Goal: Answer question/provide support: Share knowledge or assist other users

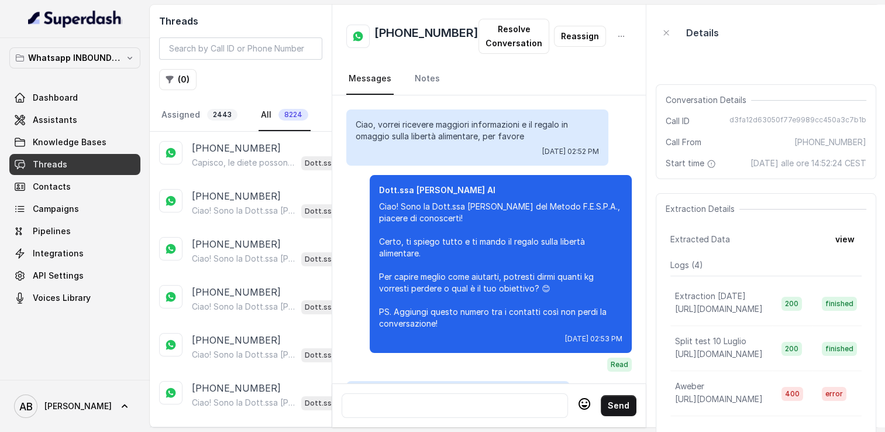
scroll to position [1348, 0]
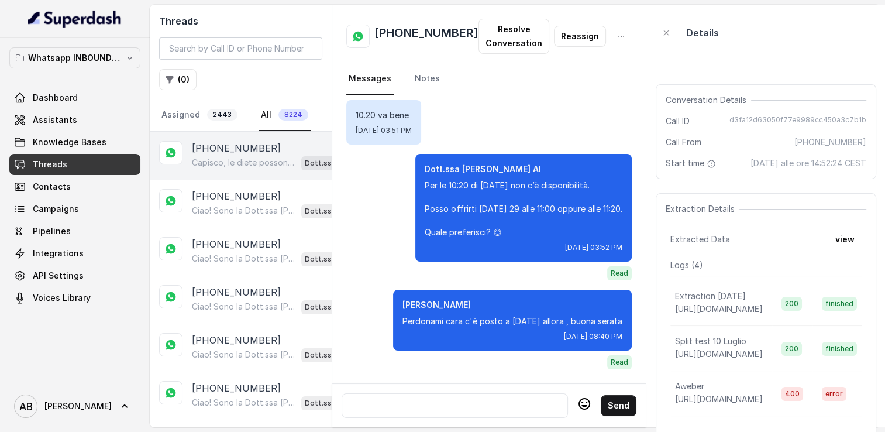
click at [241, 169] on div "Capisco, le diete possono essere davvero faticose. Dimmi, quanti kg vorresti pe…" at bounding box center [273, 162] width 163 height 15
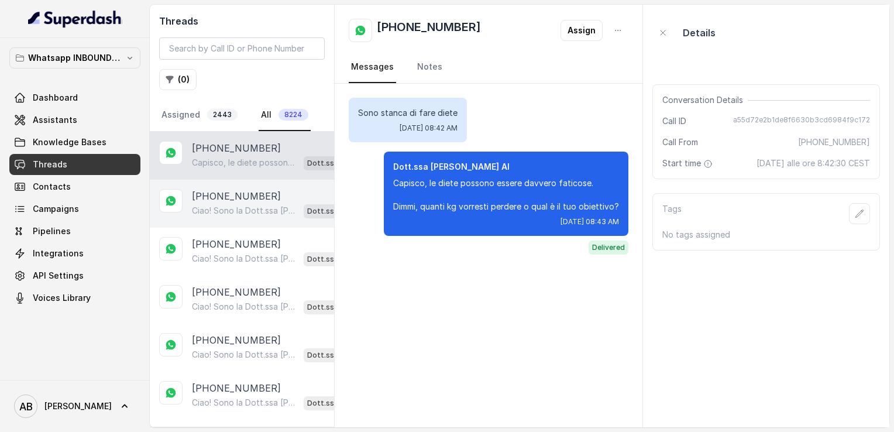
click at [243, 191] on p "+393297403388" at bounding box center [236, 196] width 89 height 14
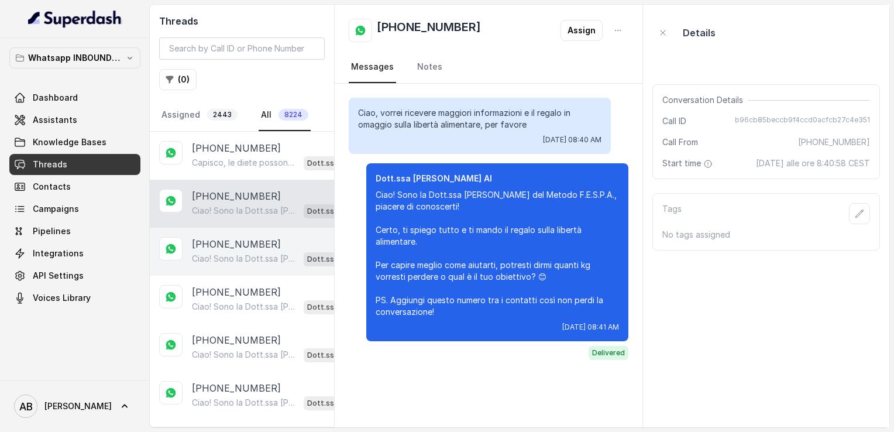
click at [234, 247] on p "+393391565939" at bounding box center [236, 244] width 89 height 14
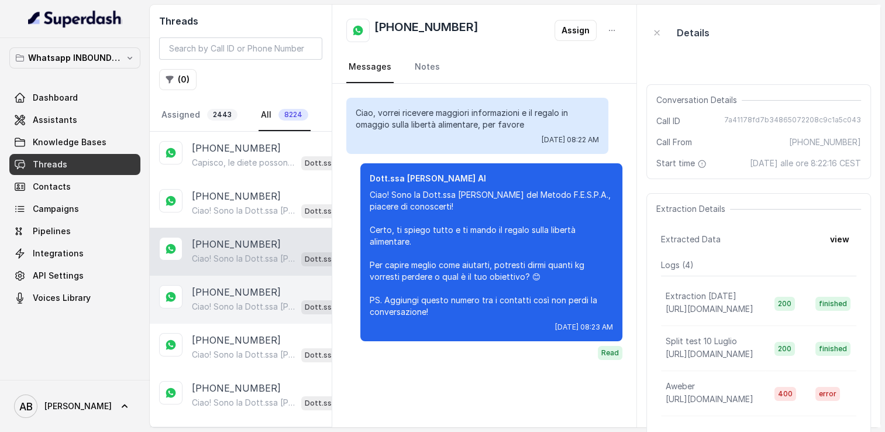
click at [238, 296] on p "+393892425135" at bounding box center [236, 292] width 89 height 14
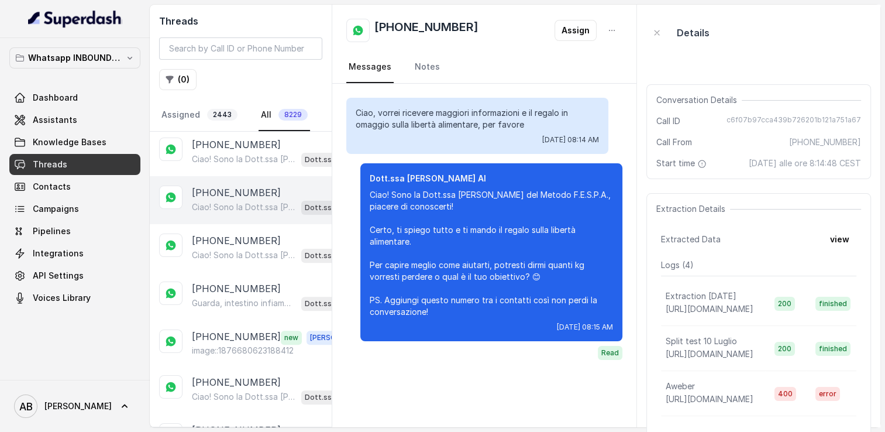
scroll to position [438, 0]
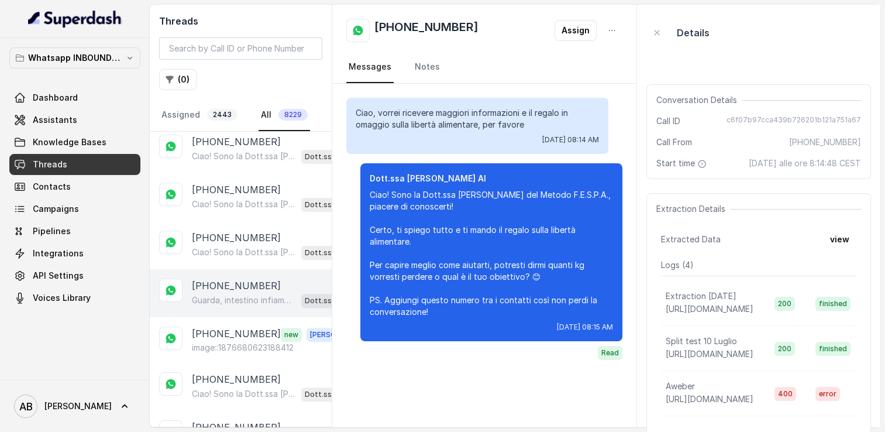
click at [244, 294] on p "Guarda, intestino infiammato e difficoltà ad andare in bagno non sono un impedi…" at bounding box center [244, 300] width 105 height 12
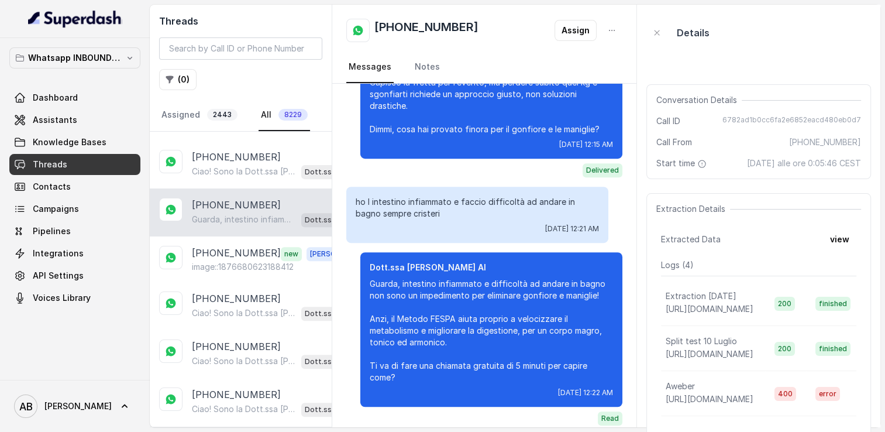
scroll to position [614, 0]
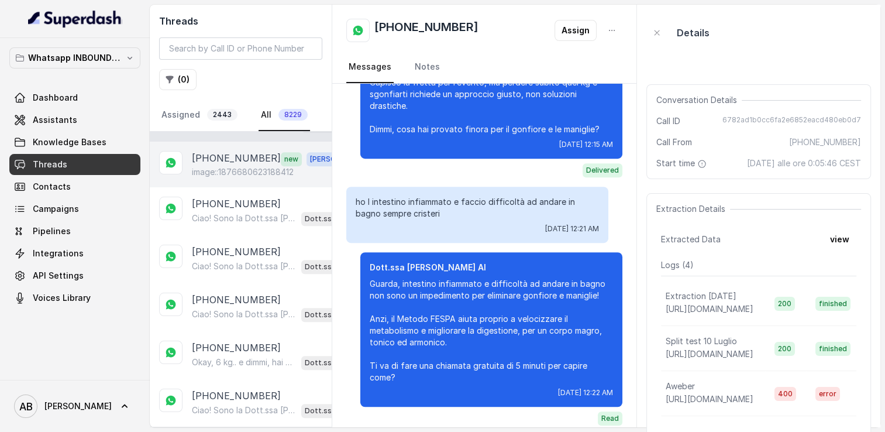
click at [243, 166] on p "image::1876680623188412" at bounding box center [243, 172] width 102 height 12
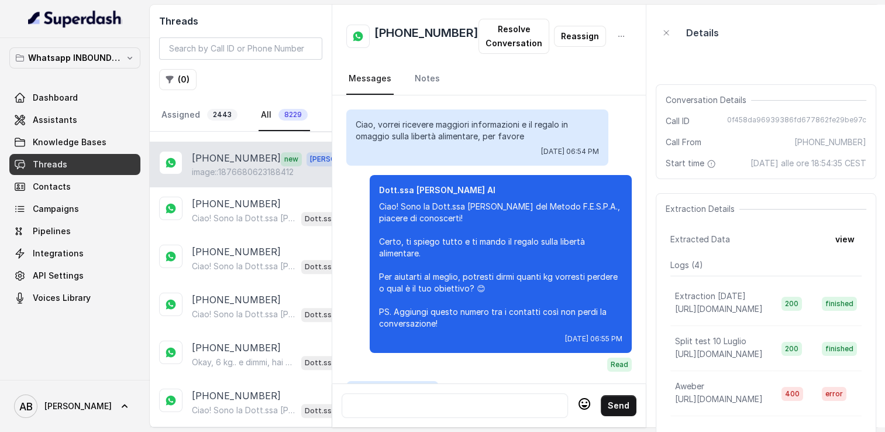
scroll to position [73, 0]
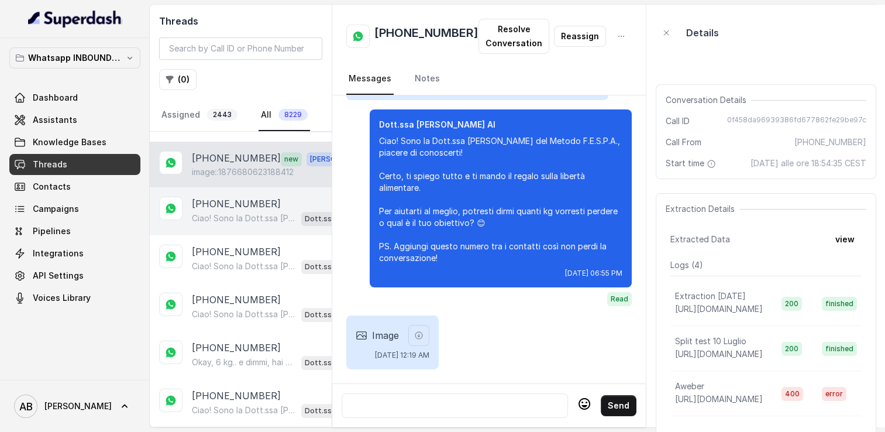
click at [229, 212] on p "Ciao! Sono la Dott.ssa [PERSON_NAME] del Metodo F.E.S.P.A., piacere di conoscer…" at bounding box center [244, 218] width 105 height 12
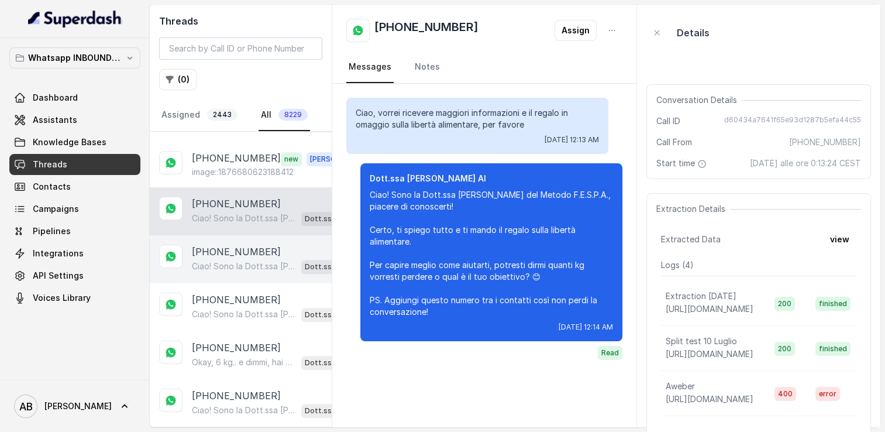
click at [235, 245] on p "+393387270571" at bounding box center [236, 252] width 89 height 14
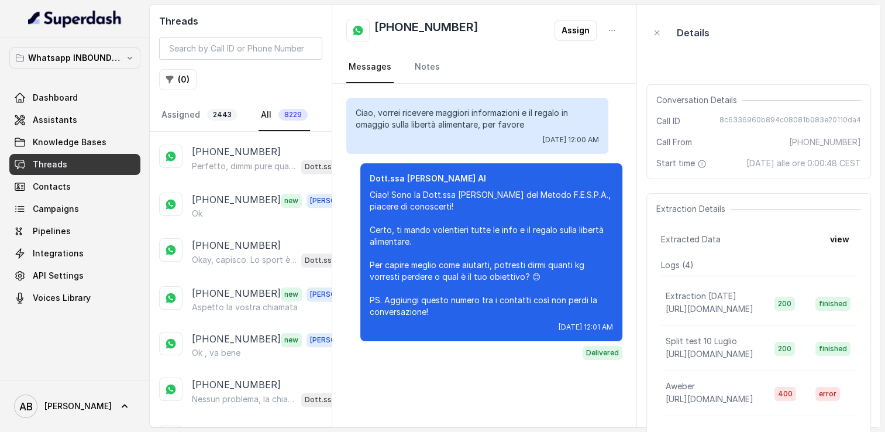
scroll to position [1433, 0]
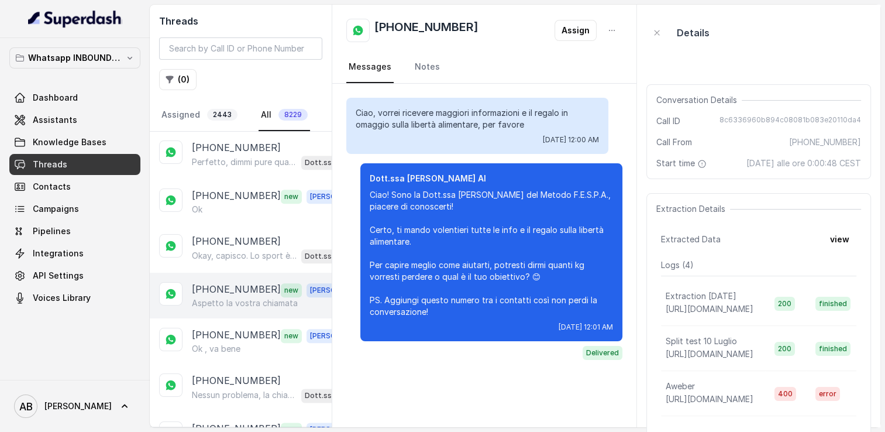
click at [237, 282] on p "[PHONE_NUMBER]" at bounding box center [236, 289] width 89 height 15
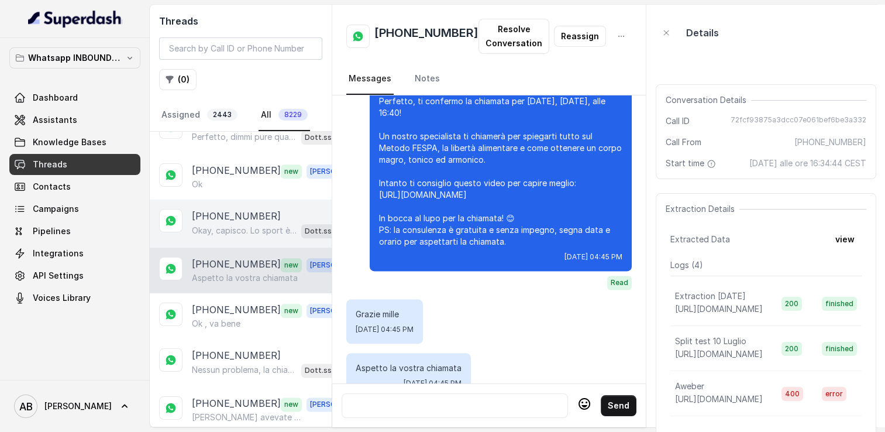
scroll to position [1550, 0]
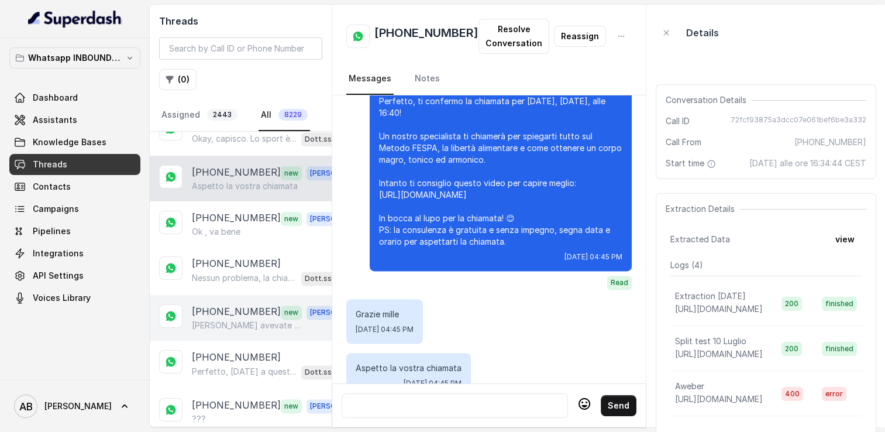
click at [238, 304] on p "[PHONE_NUMBER]" at bounding box center [236, 311] width 89 height 15
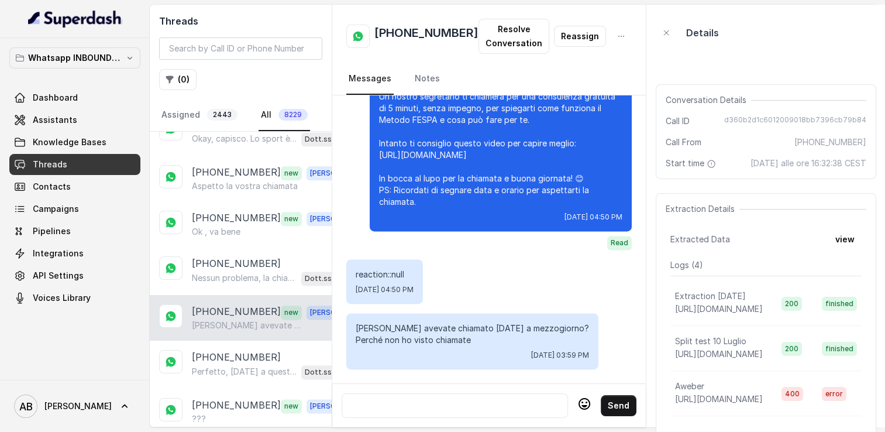
scroll to position [1657, 0]
click at [467, 398] on div at bounding box center [455, 405] width 216 height 14
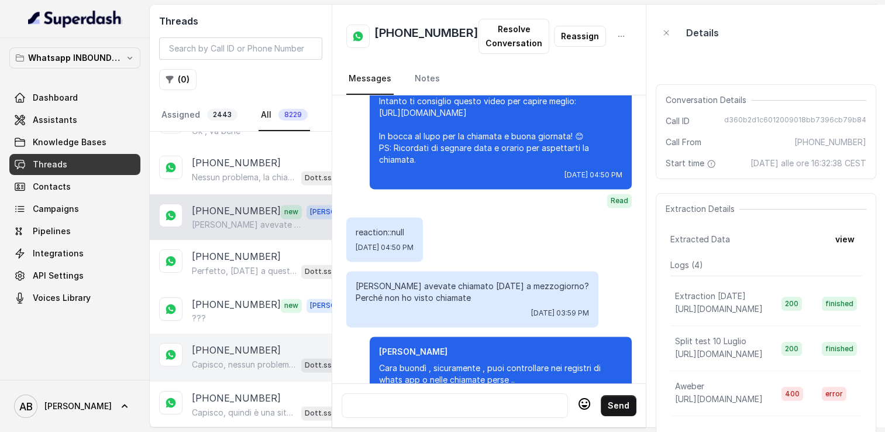
scroll to position [1667, 0]
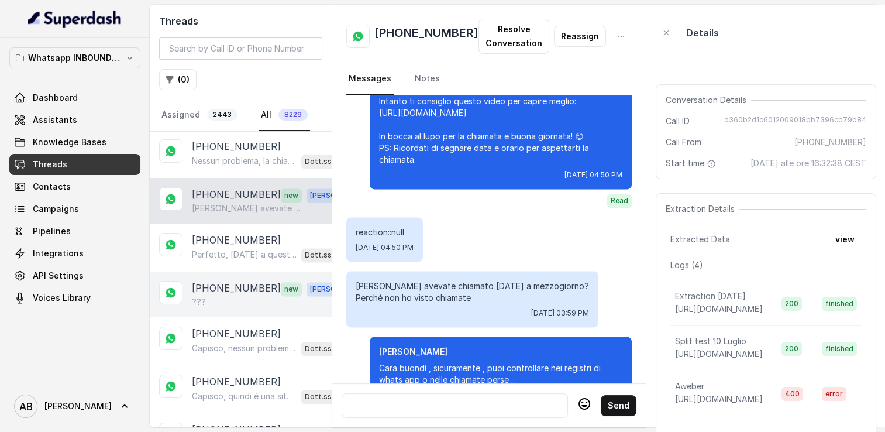
click at [240, 296] on div "???" at bounding box center [273, 302] width 163 height 12
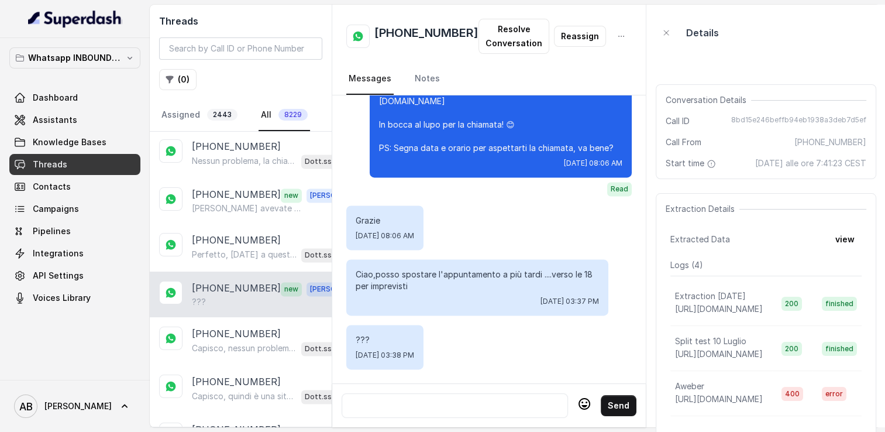
scroll to position [1615, 0]
click at [472, 399] on div at bounding box center [455, 405] width 216 height 14
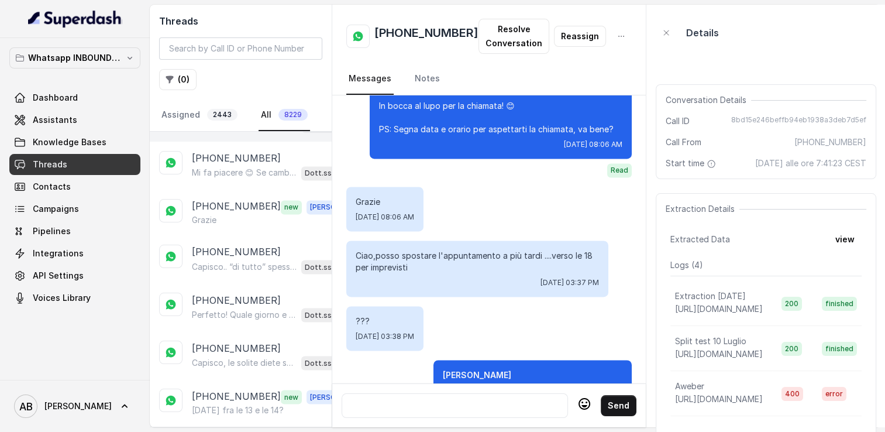
scroll to position [2088, 0]
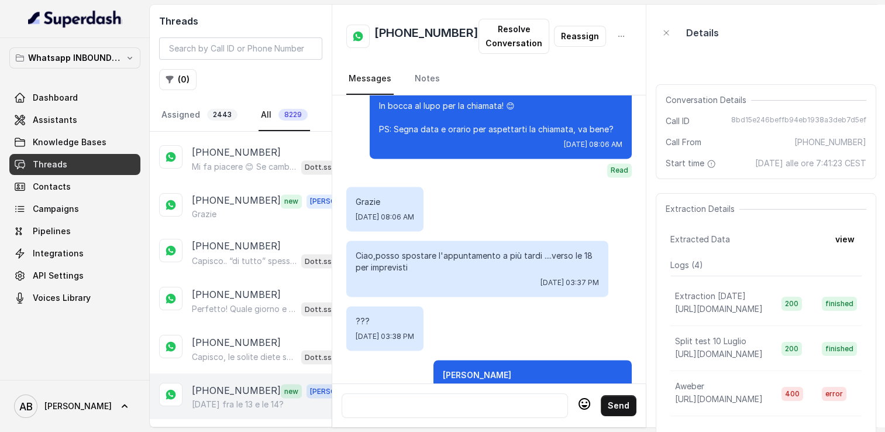
click at [227, 398] on p "[DATE] fra le 13 e le 14?" at bounding box center [238, 404] width 92 height 12
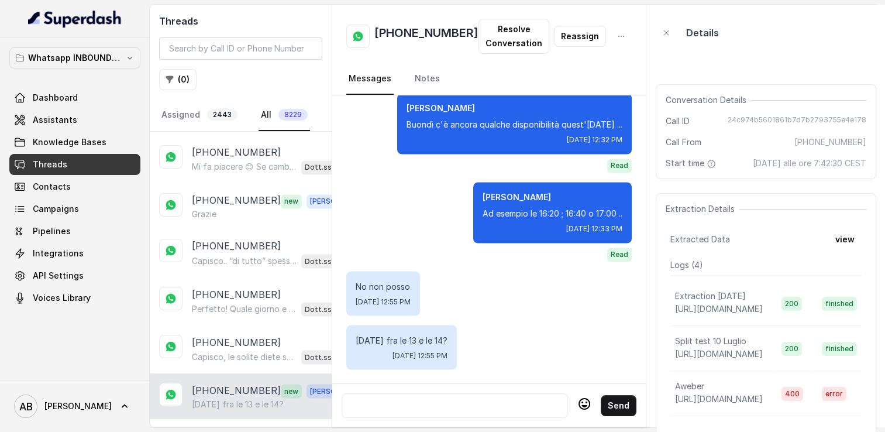
scroll to position [2071, 0]
click at [480, 398] on div at bounding box center [455, 405] width 216 height 14
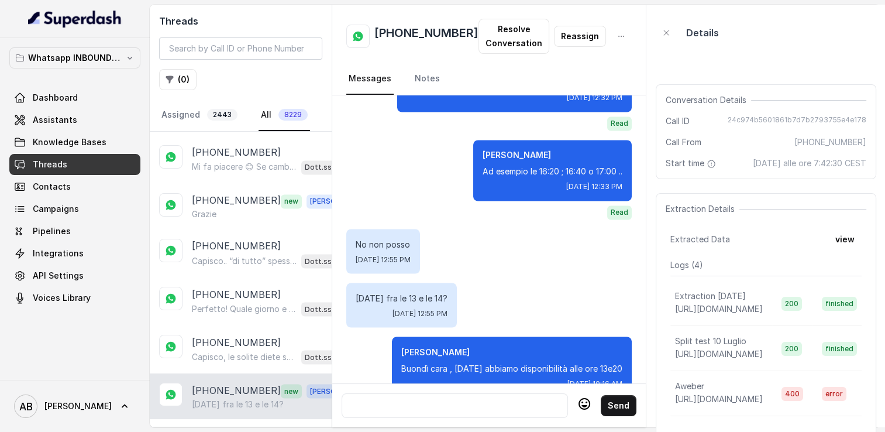
click at [414, 32] on h2 "[PHONE_NUMBER]" at bounding box center [426, 36] width 104 height 23
copy h2 "[PHONE_NUMBER]"
click at [225, 428] on p "Load more conversations" at bounding box center [241, 435] width 115 height 14
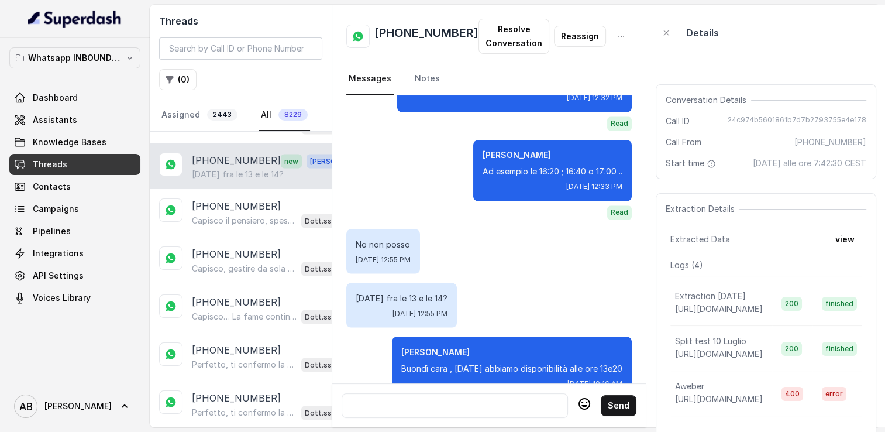
scroll to position [2322, 0]
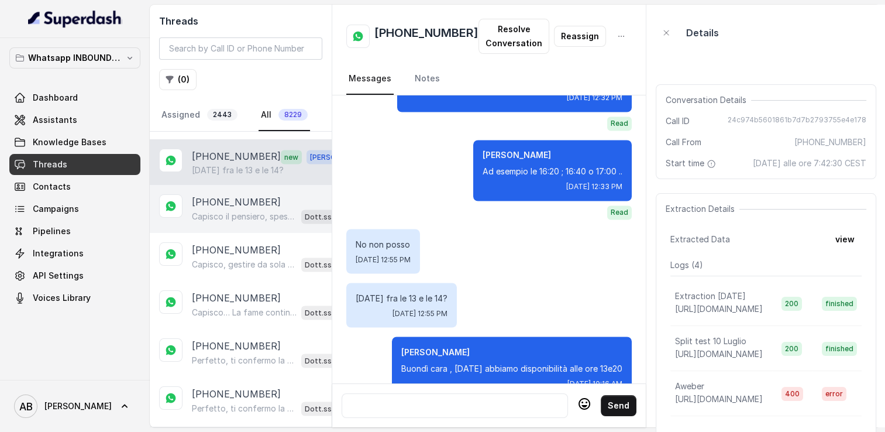
click at [236, 210] on p "Capisco il pensiero, spesso si pensa che dimagrire sia solo questione di forza …" at bounding box center [244, 216] width 105 height 12
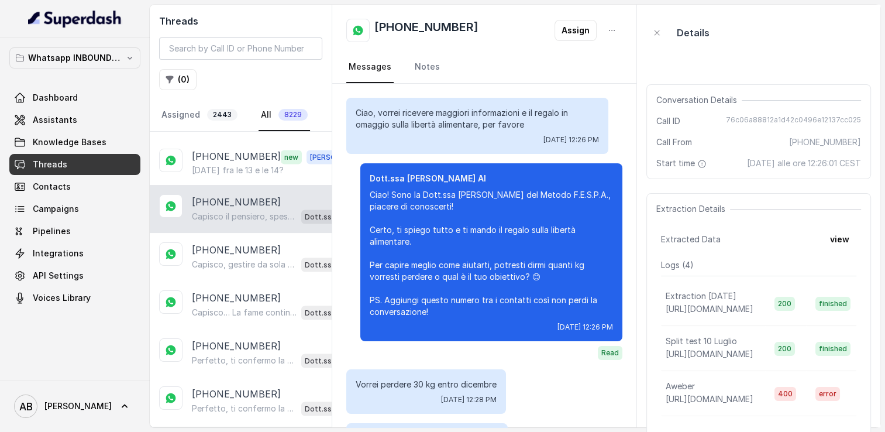
scroll to position [2495, 0]
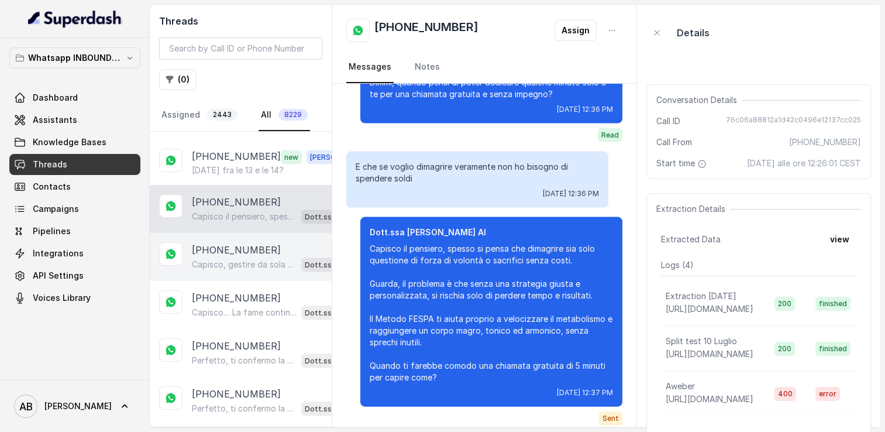
click at [231, 256] on div "Capisco, gestire da sola può essere davvero complicato. Guarda, molte donne si …" at bounding box center [273, 263] width 163 height 15
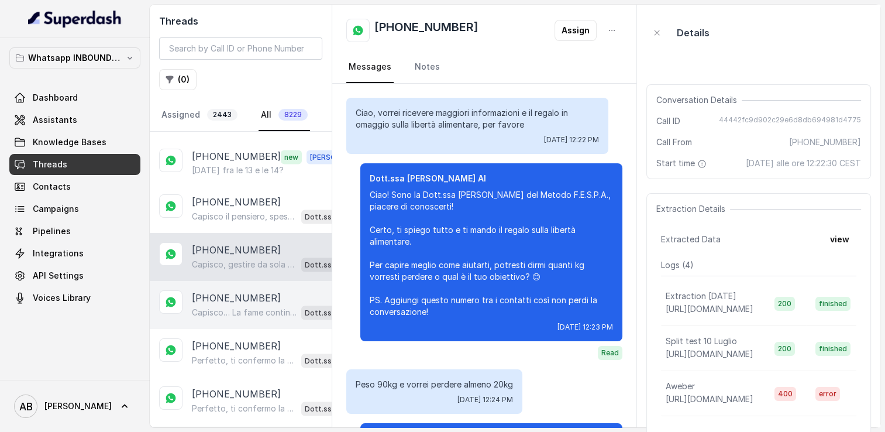
scroll to position [491, 0]
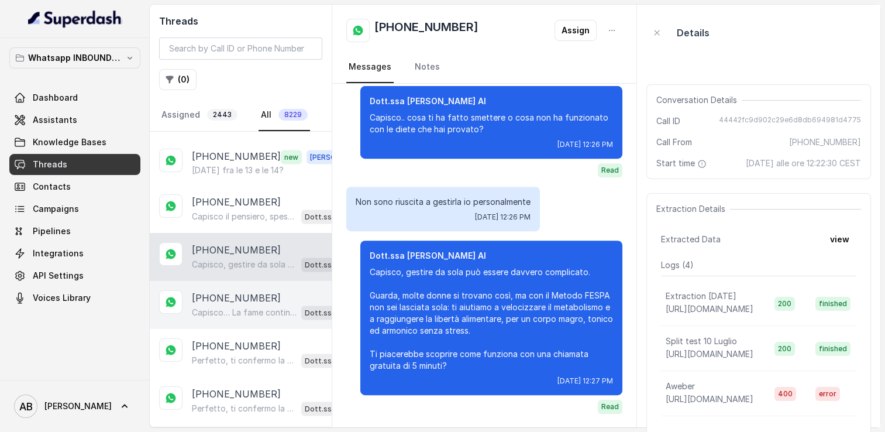
click at [234, 304] on div "Capisco… La fame continua rende difficile seguire le diete restrittive. Guarda,…" at bounding box center [273, 311] width 163 height 15
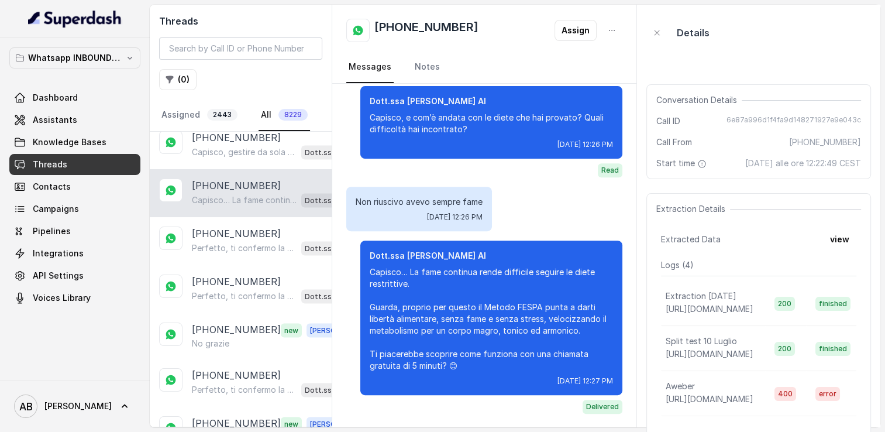
scroll to position [2498, 0]
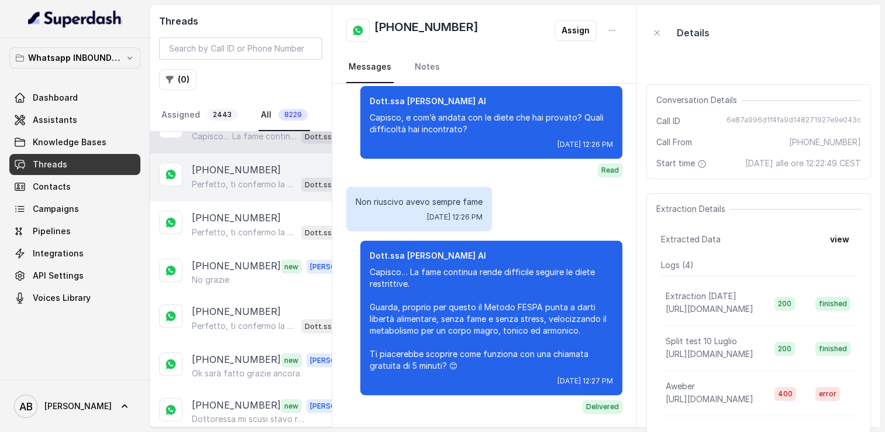
click at [240, 163] on p "+393471858699" at bounding box center [236, 170] width 89 height 14
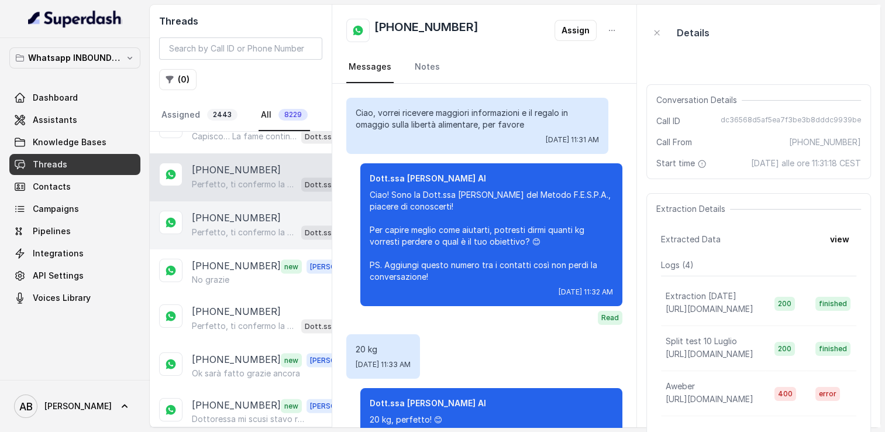
scroll to position [1924, 0]
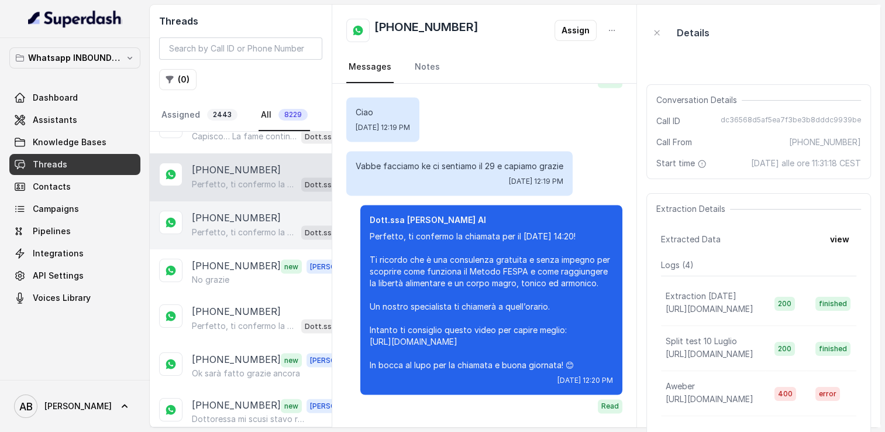
click at [241, 211] on p "+393922075507" at bounding box center [236, 218] width 89 height 14
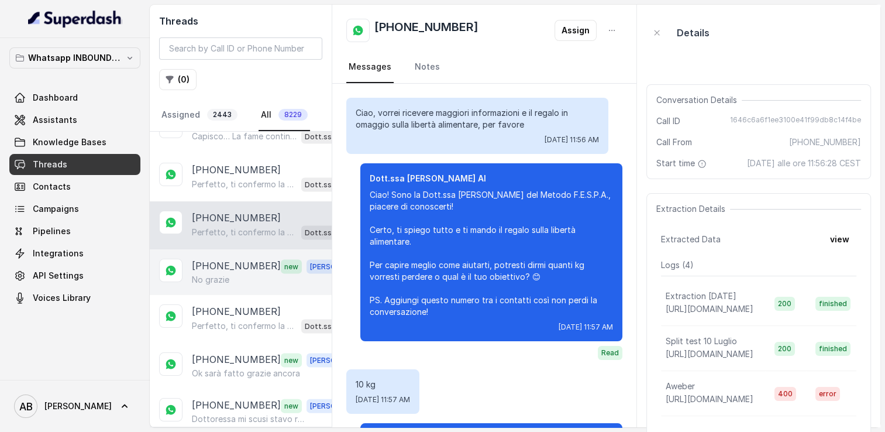
scroll to position [1259, 0]
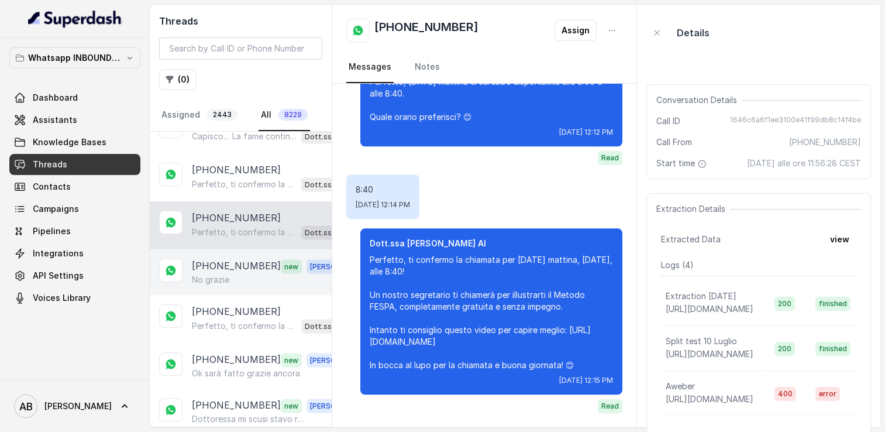
click at [236, 259] on p "[PHONE_NUMBER]" at bounding box center [236, 266] width 89 height 15
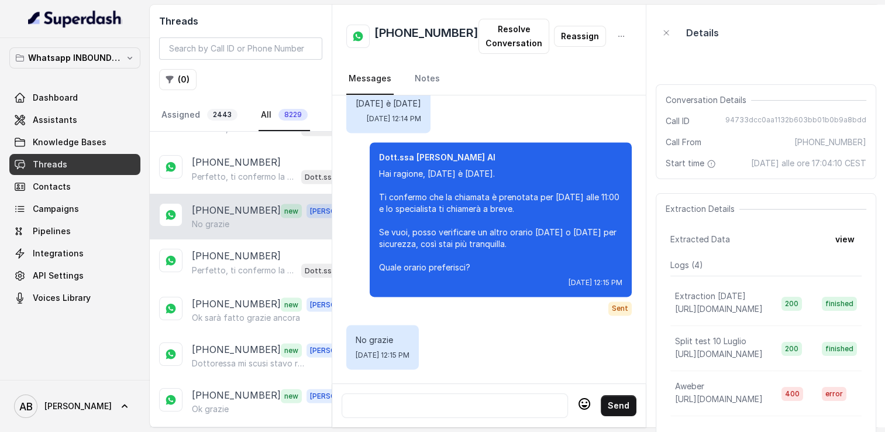
scroll to position [2556, 0]
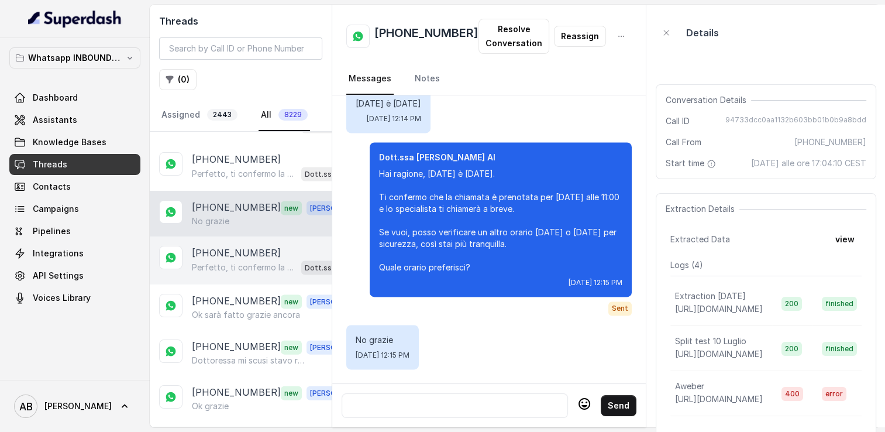
click at [238, 236] on div "+393383075214 Perfetto, ti confermo la chiamata per oggi alle 14:40! Un nostro …" at bounding box center [241, 260] width 182 height 48
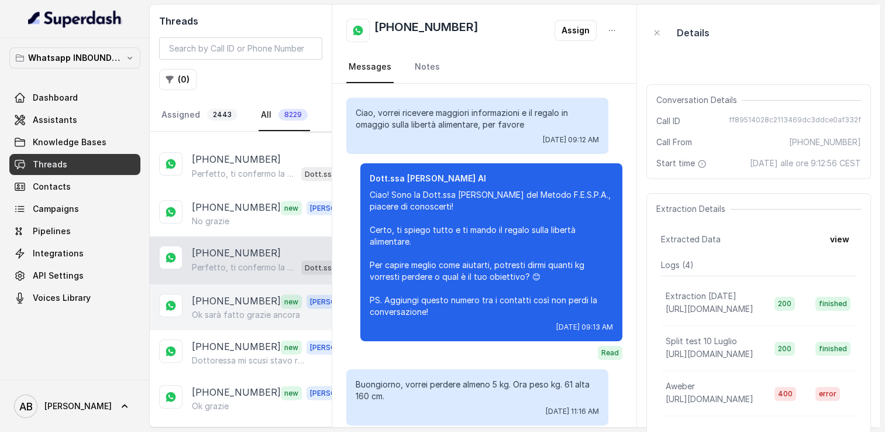
scroll to position [1542, 0]
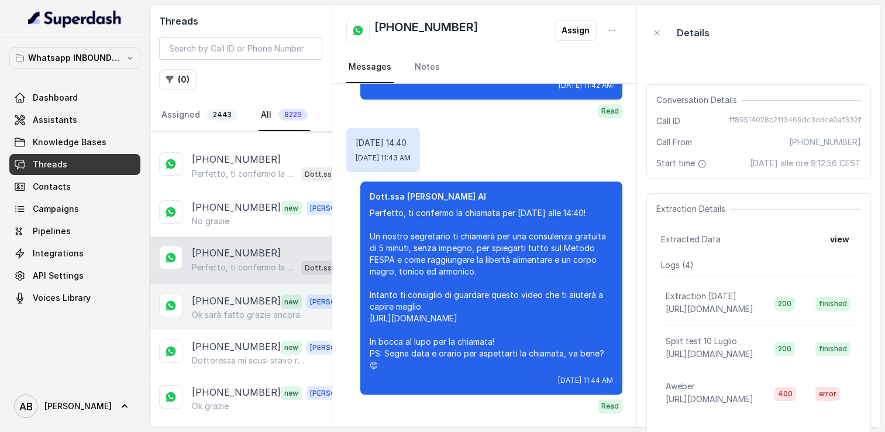
click at [238, 309] on p "Ok sarà fatto grazie ancora" at bounding box center [246, 315] width 108 height 12
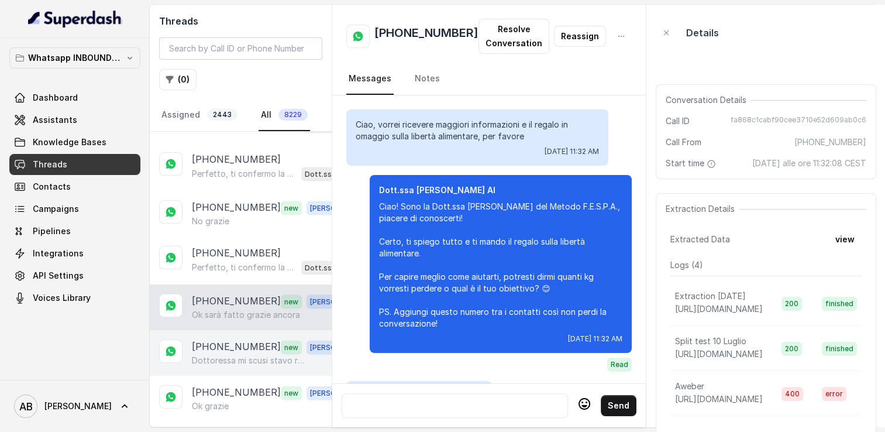
scroll to position [1879, 0]
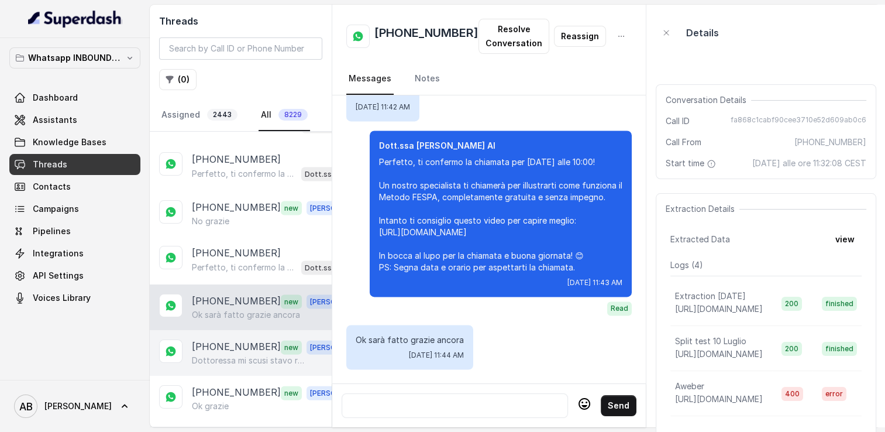
click at [241, 355] on p "Dottoressa mi scusi stavo rispondendo alla chiamata in appartamento e mi si era…" at bounding box center [248, 361] width 112 height 12
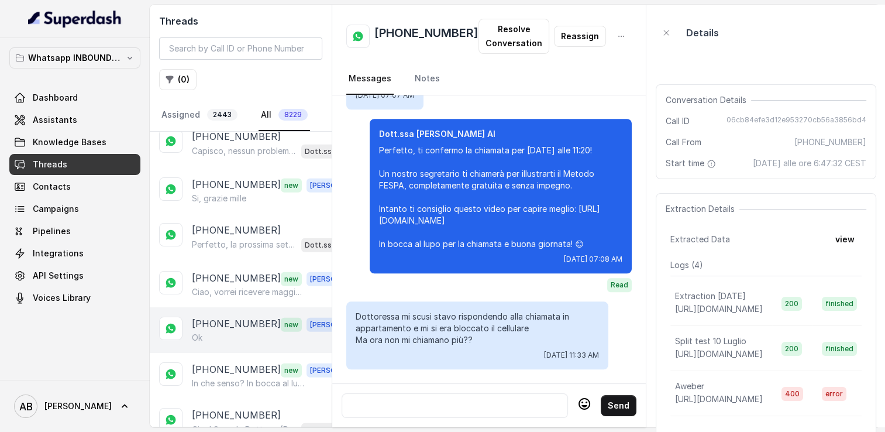
scroll to position [2907, 0]
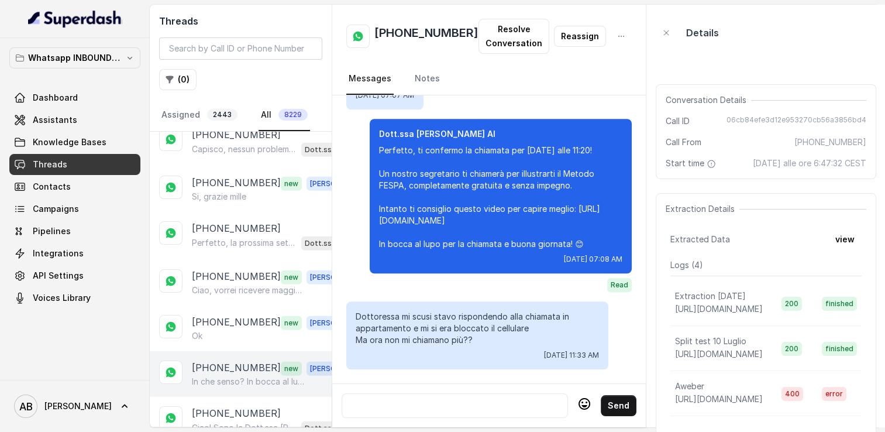
click at [233, 376] on p "In che senso? In bocca al lupo! Mi devo preoccupare?" at bounding box center [248, 382] width 112 height 12
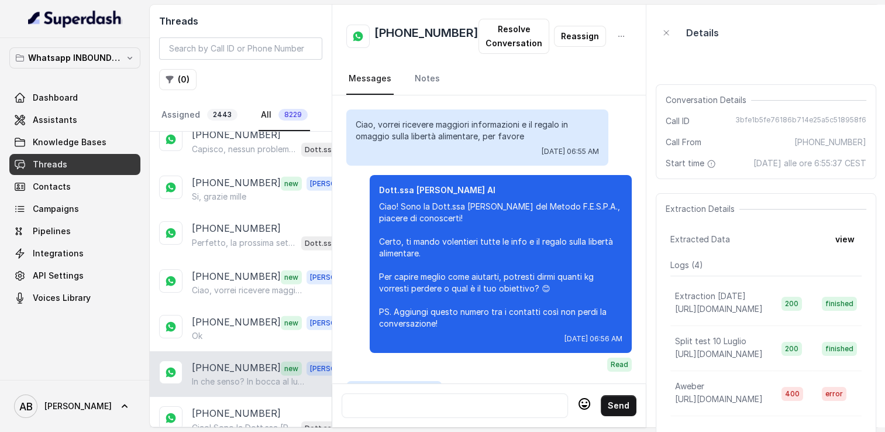
scroll to position [2951, 0]
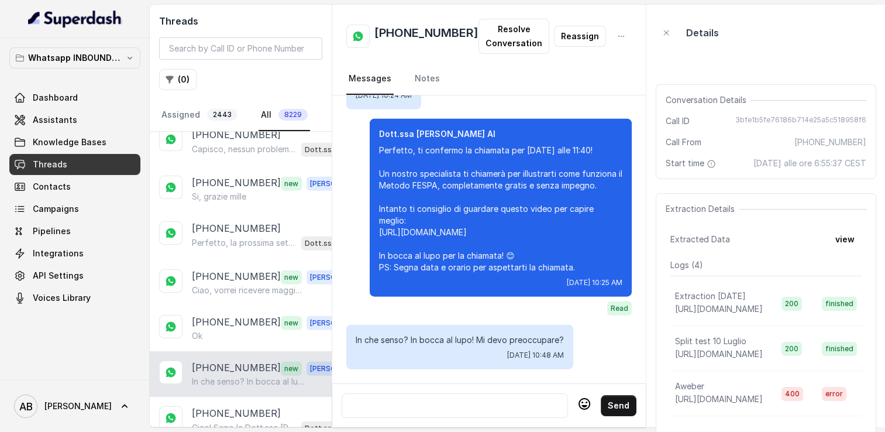
click at [473, 398] on div at bounding box center [455, 405] width 216 height 14
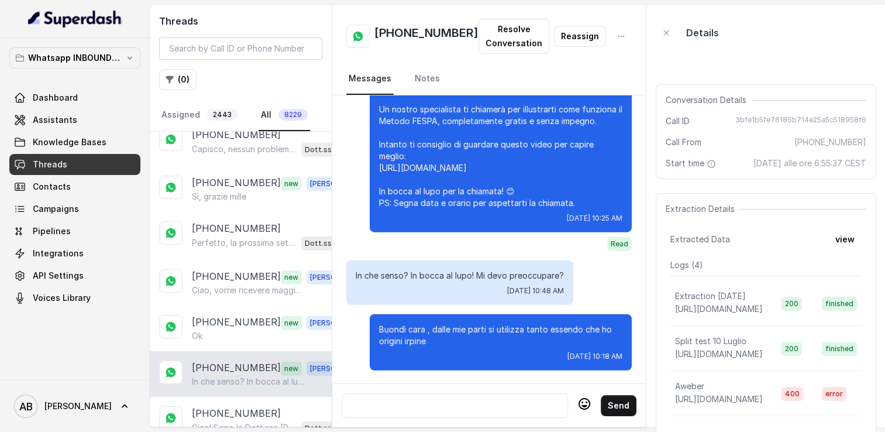
scroll to position [3017, 0]
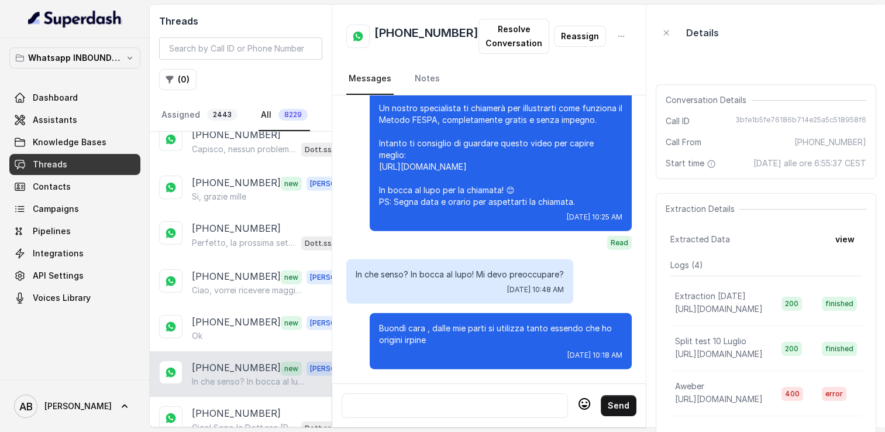
click at [460, 398] on div at bounding box center [455, 405] width 216 height 14
click at [451, 400] on div at bounding box center [455, 405] width 216 height 14
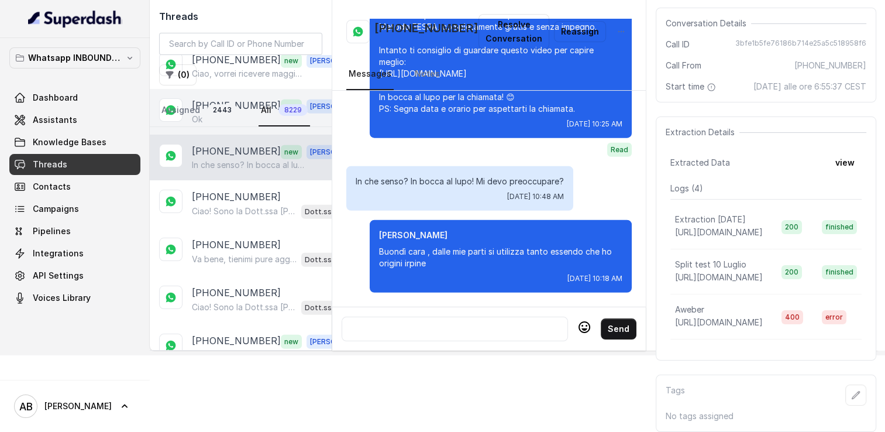
scroll to position [3083, 0]
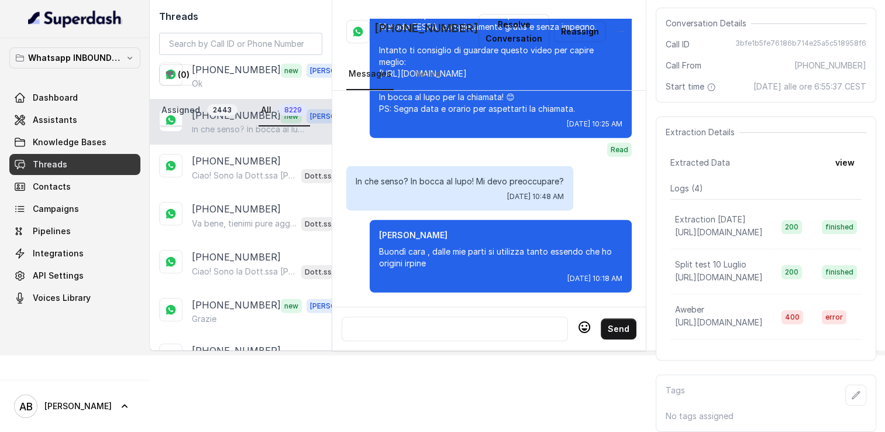
click at [229, 125] on link "Assigned 2443" at bounding box center [199, 111] width 81 height 32
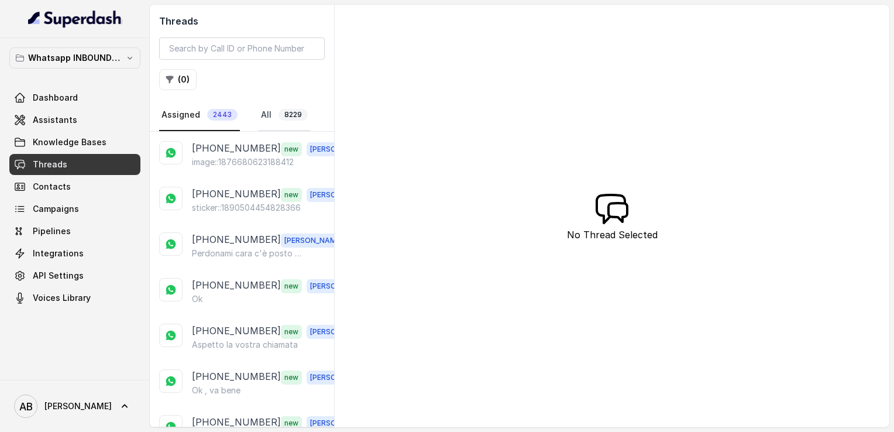
click at [263, 116] on link "All 8229" at bounding box center [284, 115] width 51 height 32
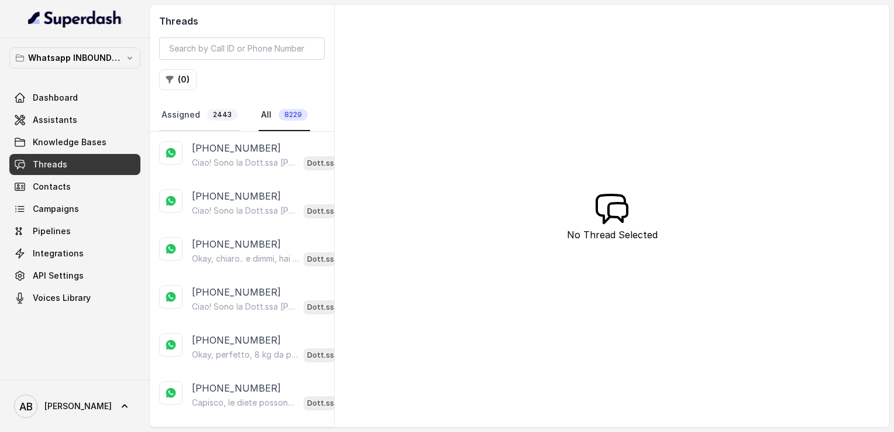
click at [205, 117] on link "Assigned 2443" at bounding box center [199, 115] width 81 height 32
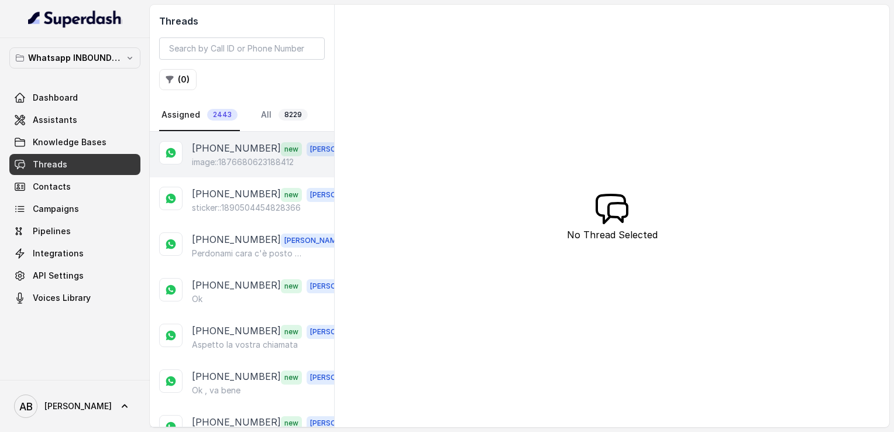
click at [222, 167] on div "+393396512146 new Alessandro image::1876680623188412" at bounding box center [242, 155] width 184 height 46
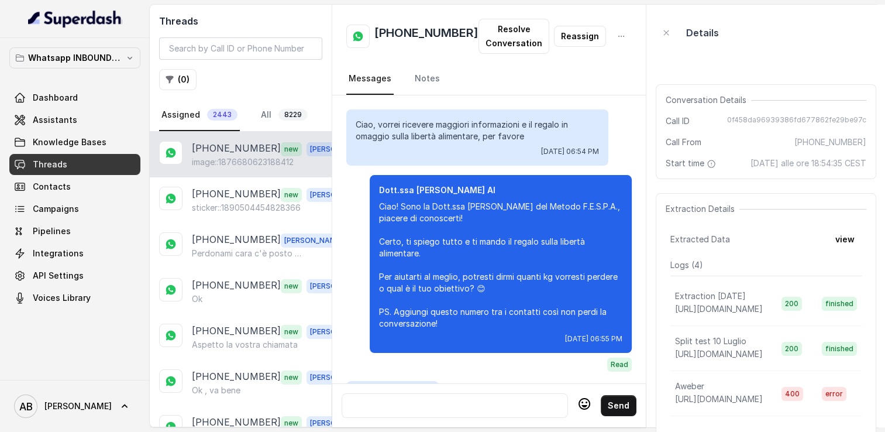
scroll to position [73, 0]
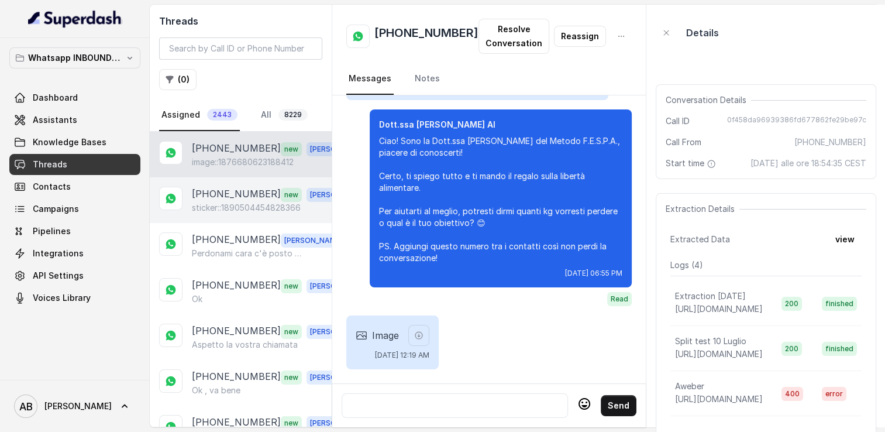
click at [222, 202] on p "sticker::1890504454828366" at bounding box center [246, 208] width 109 height 12
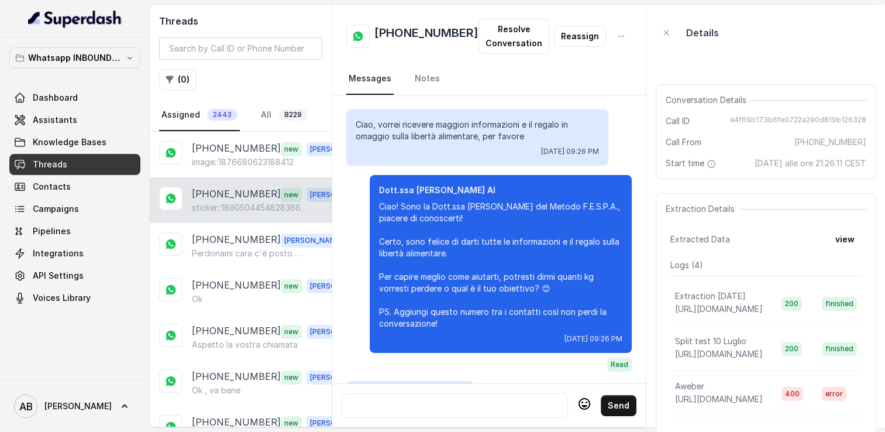
scroll to position [63, 0]
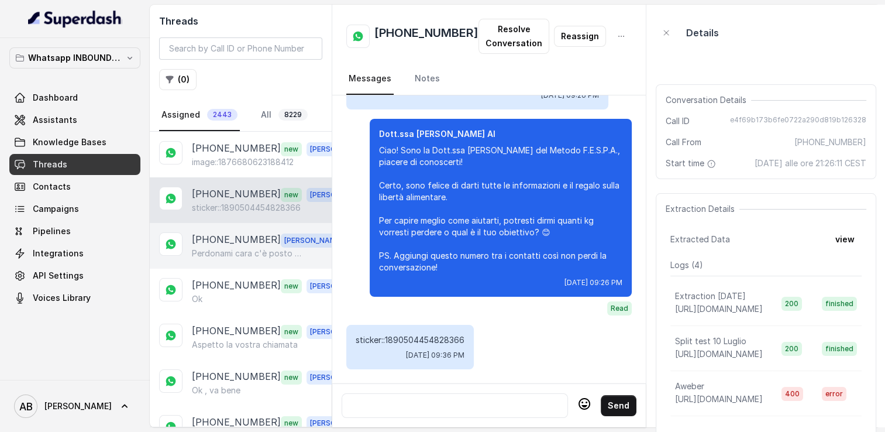
click at [216, 247] on p "Perdonami cara c'è posto a [DATE] allora , buona serata" at bounding box center [248, 253] width 112 height 12
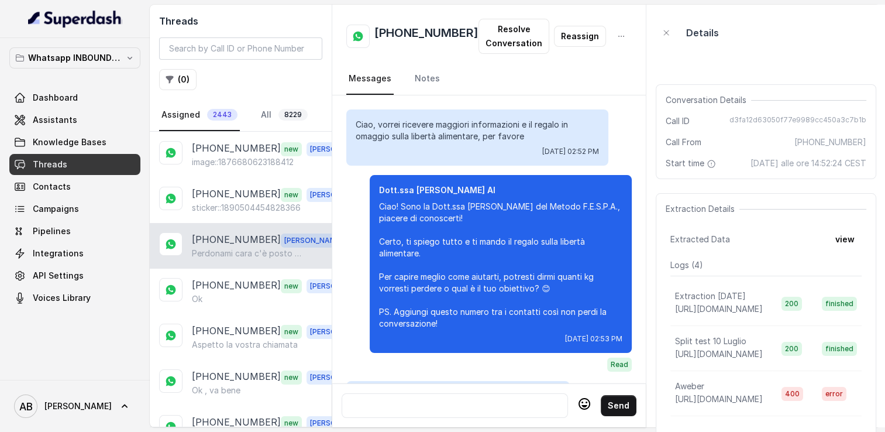
scroll to position [1348, 0]
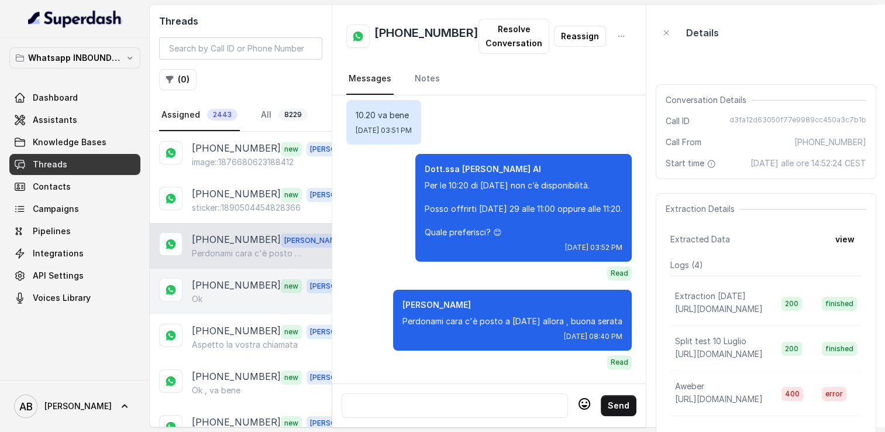
click at [216, 284] on p "[PHONE_NUMBER]" at bounding box center [236, 285] width 89 height 15
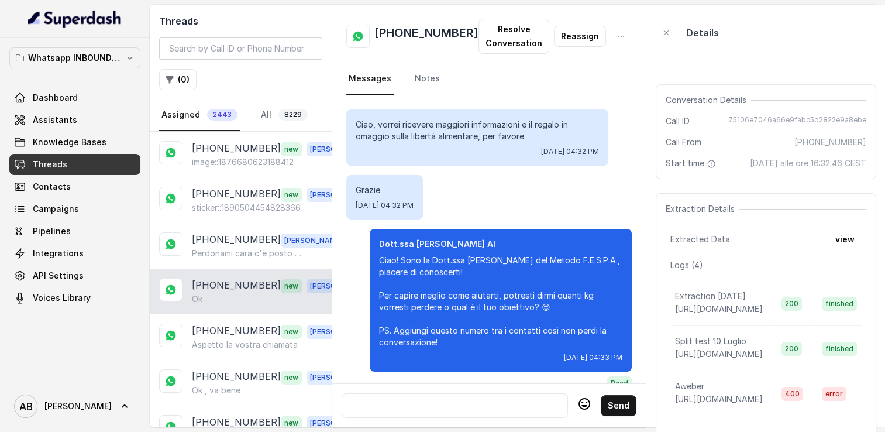
scroll to position [1994, 0]
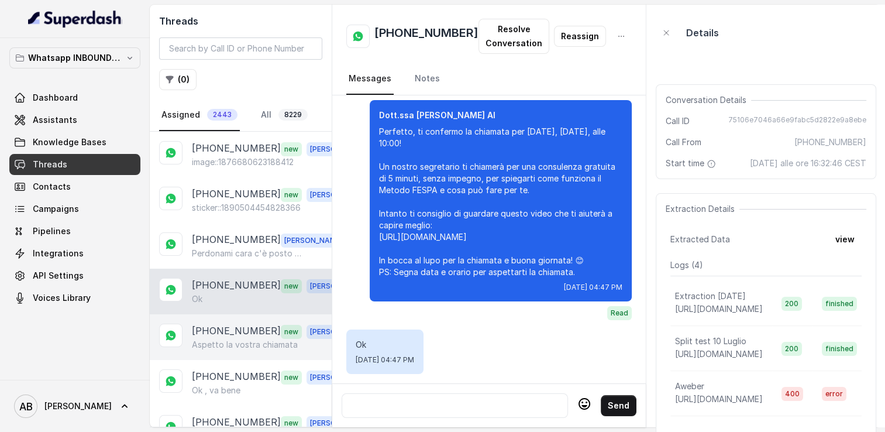
click at [232, 341] on p "Aspetto la vostra chiamata" at bounding box center [245, 345] width 106 height 12
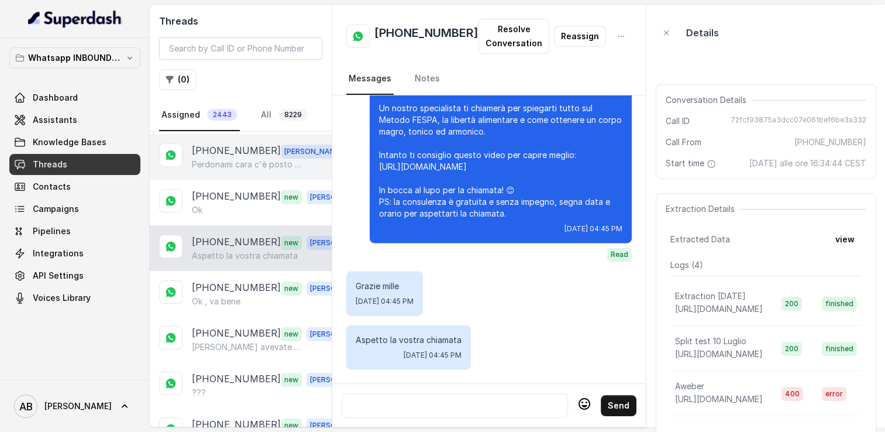
scroll to position [117, 0]
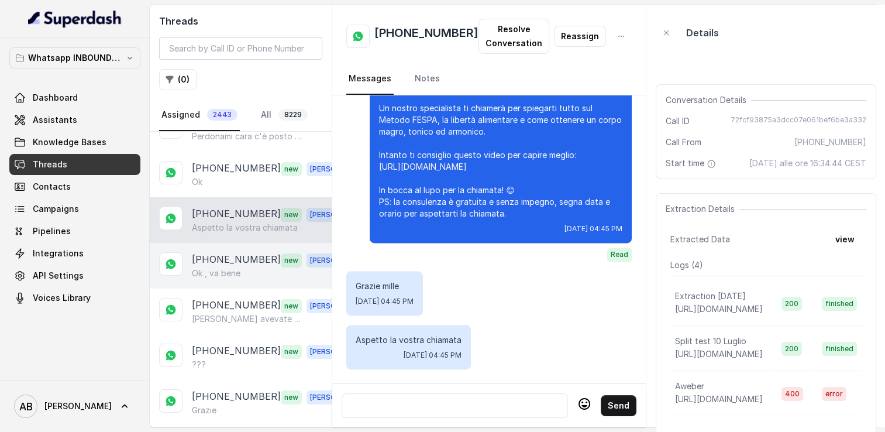
click at [235, 273] on p "Ok , va bene" at bounding box center [216, 273] width 49 height 12
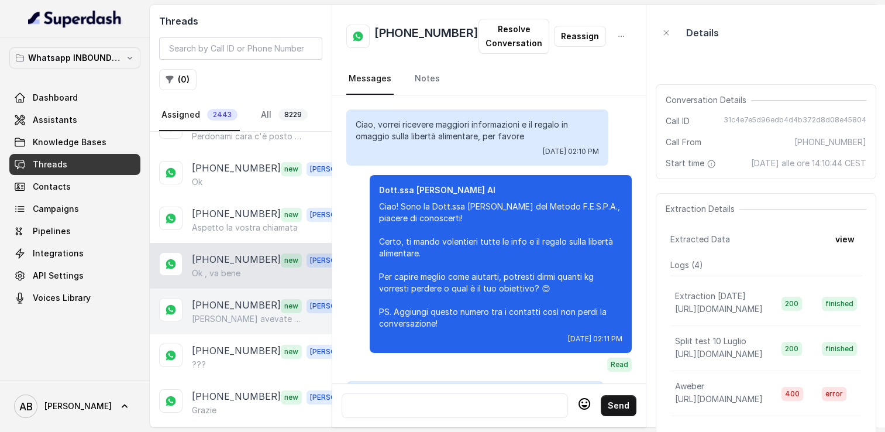
scroll to position [1844, 0]
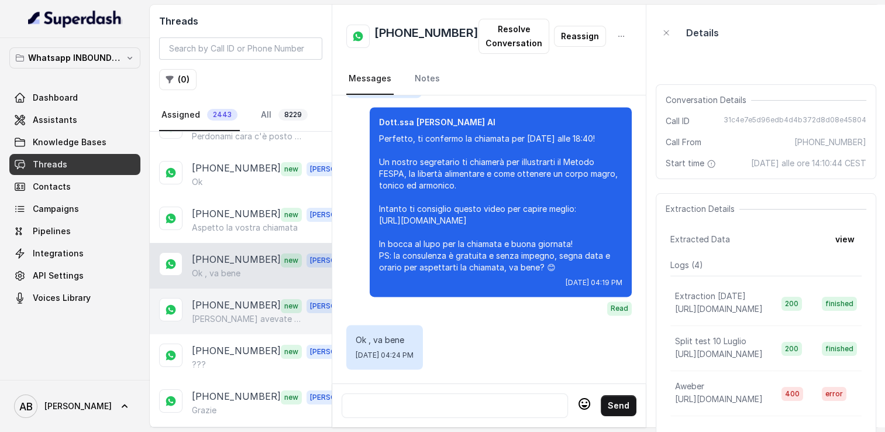
click at [232, 313] on p "[PERSON_NAME] avevate chiamato [DATE] a mezzogiorno? Perché non ho visto chiama…" at bounding box center [248, 319] width 112 height 12
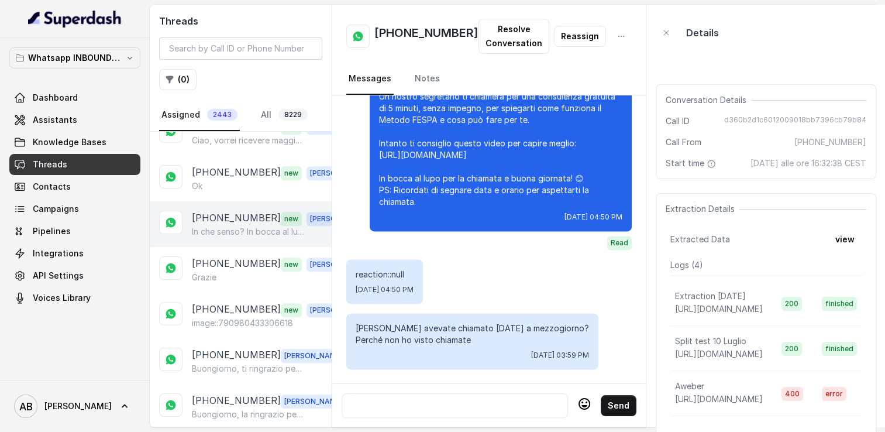
scroll to position [702, 0]
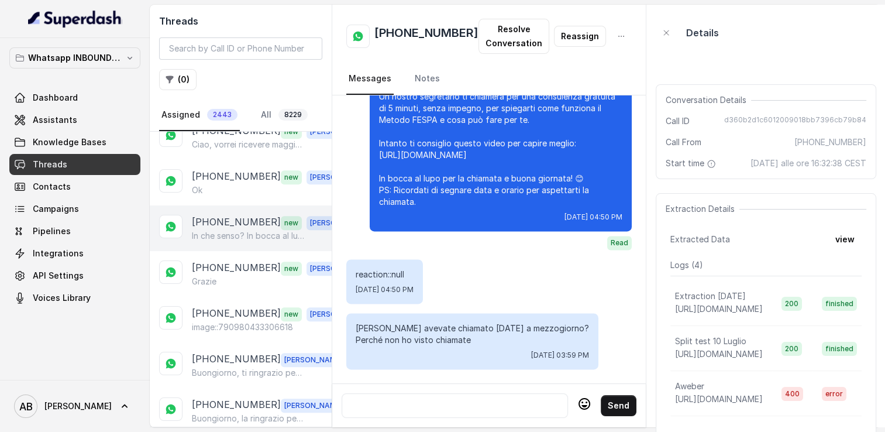
click at [237, 233] on div "+393493945372 new Alessandro In che senso? In bocca al lupo! Mi devo preoccupar…" at bounding box center [241, 228] width 182 height 46
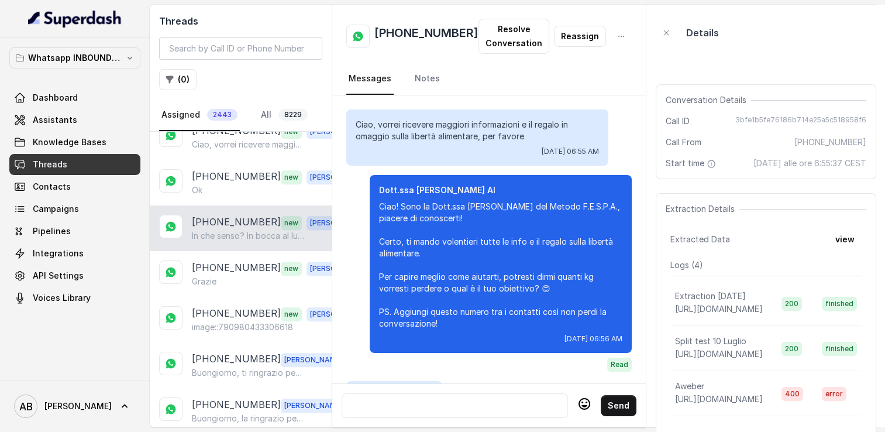
scroll to position [2951, 0]
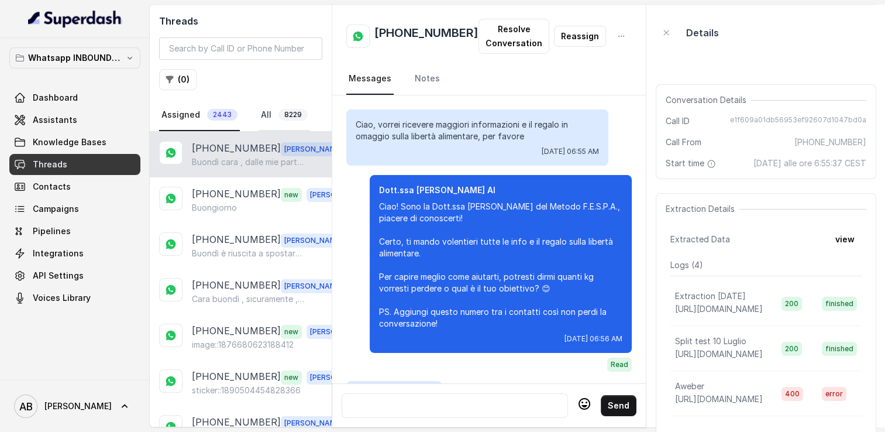
scroll to position [3052, 0]
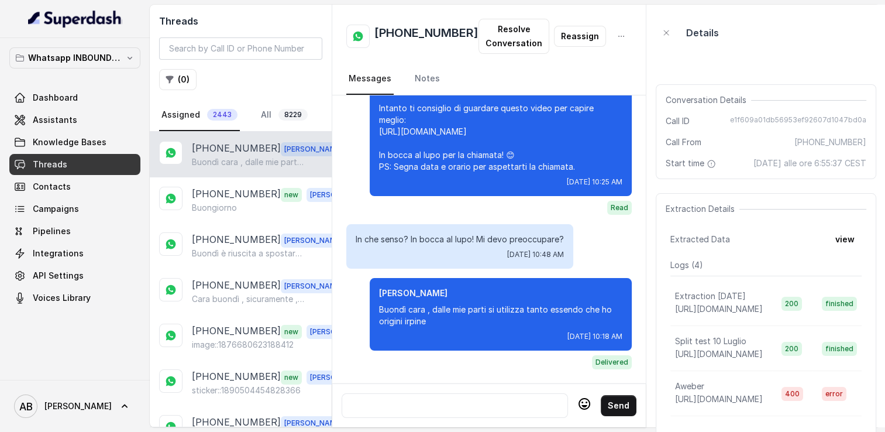
click at [470, 398] on div at bounding box center [455, 405] width 216 height 14
click at [583, 397] on icon at bounding box center [584, 404] width 14 height 14
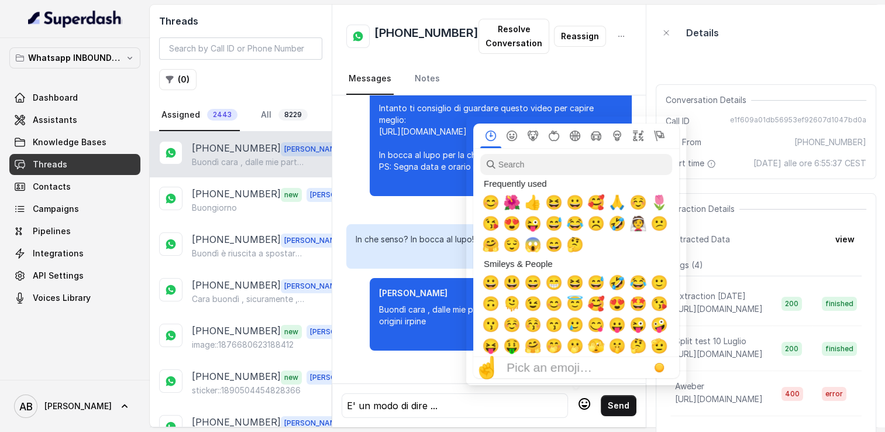
click at [577, 397] on icon at bounding box center [584, 404] width 14 height 14
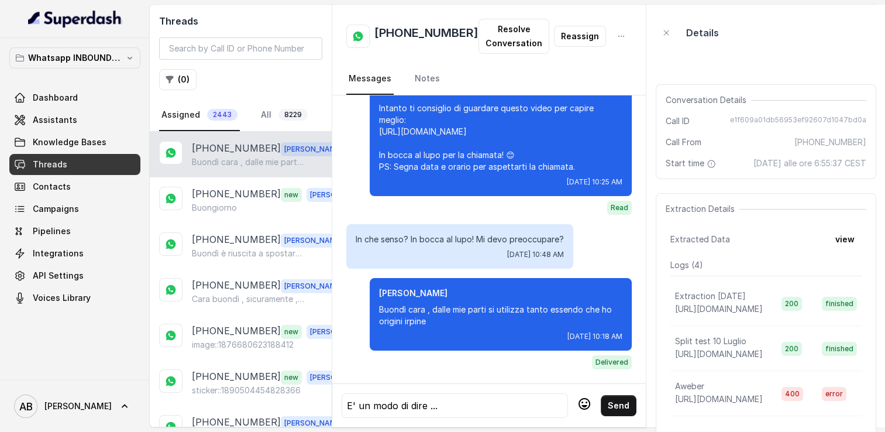
click at [580, 401] on icon at bounding box center [584, 404] width 14 height 14
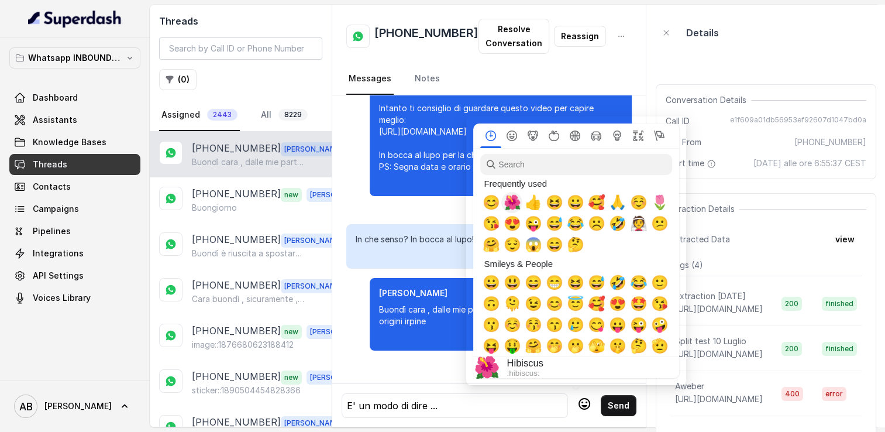
click at [513, 201] on span "🌺" at bounding box center [512, 202] width 18 height 16
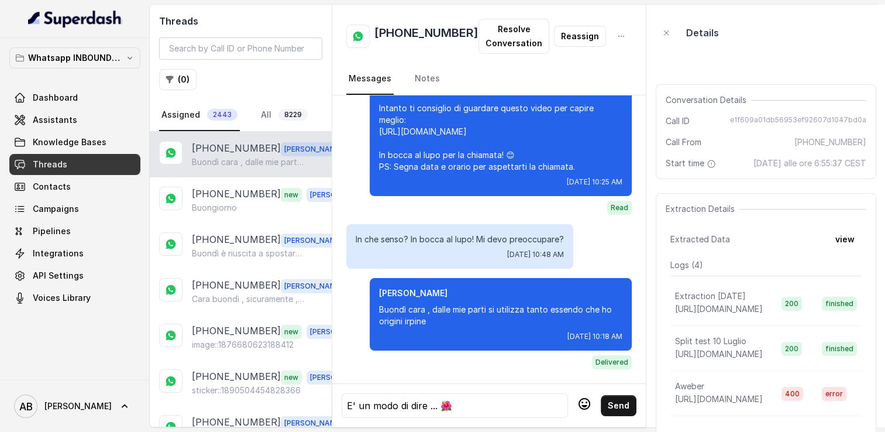
click at [463, 403] on div "E' un modo di dire ... 🌺" at bounding box center [455, 405] width 216 height 14
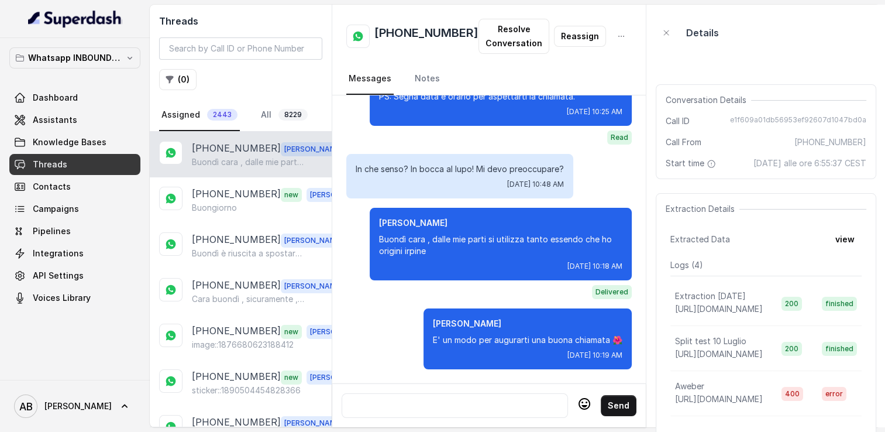
scroll to position [3122, 0]
click at [238, 196] on p "[PHONE_NUMBER]" at bounding box center [236, 194] width 89 height 15
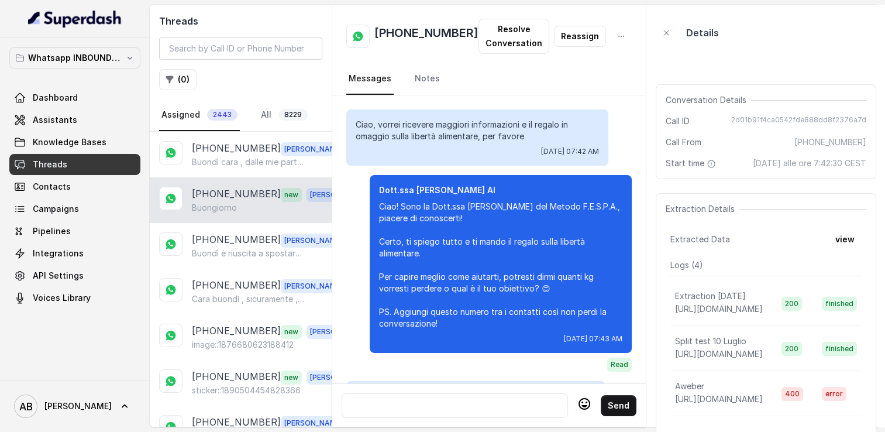
scroll to position [2214, 0]
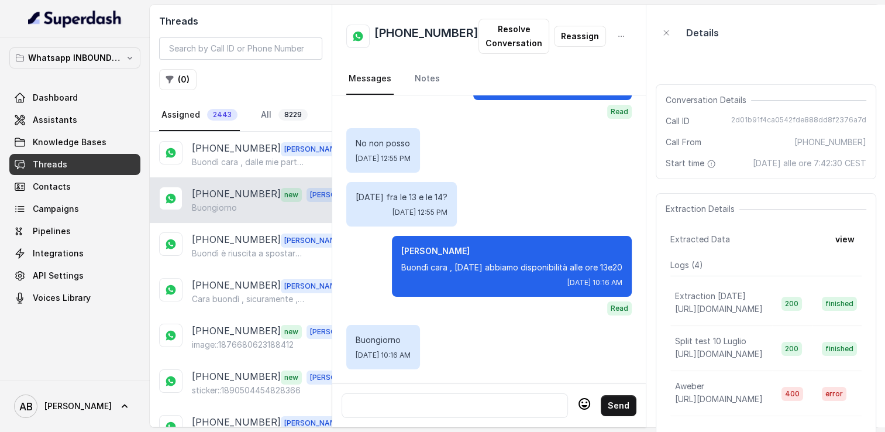
click at [483, 398] on div at bounding box center [455, 405] width 216 height 14
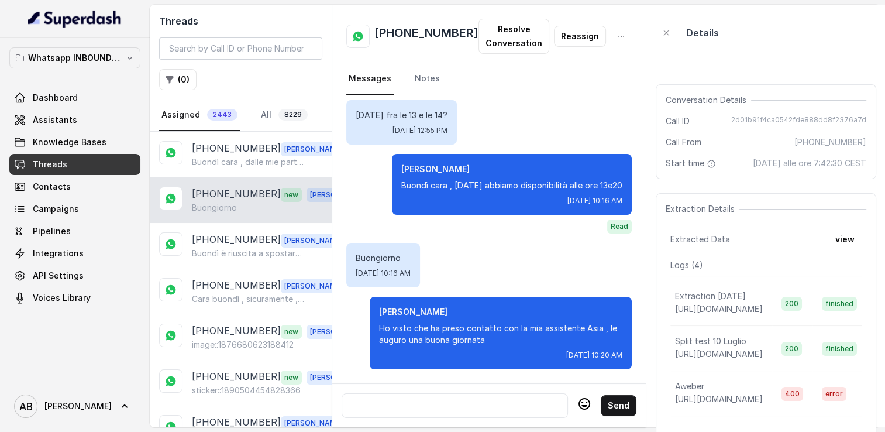
scroll to position [2296, 0]
click at [455, 400] on div at bounding box center [455, 405] width 216 height 14
click at [222, 242] on p "[PHONE_NUMBER]" at bounding box center [236, 239] width 89 height 15
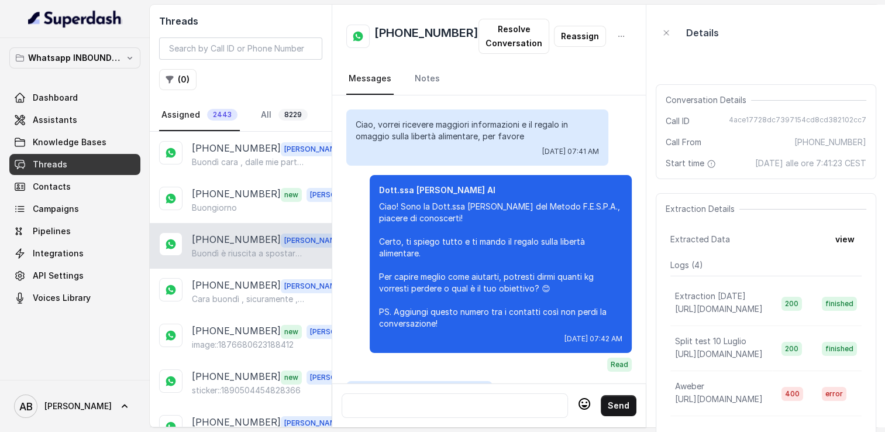
scroll to position [1704, 0]
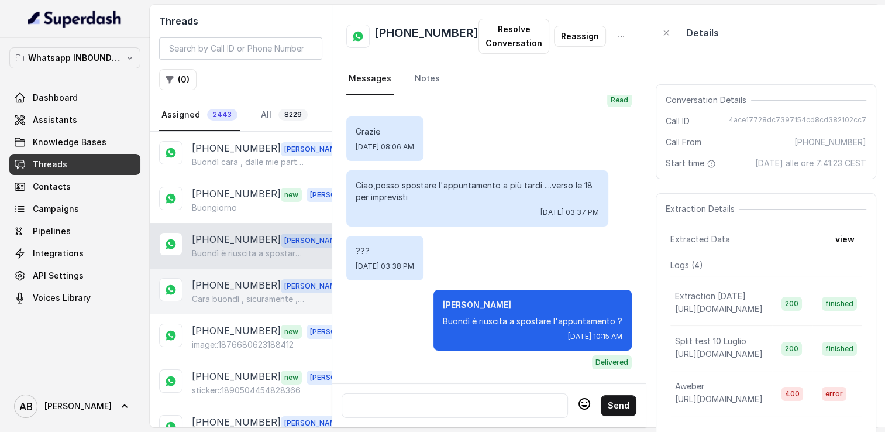
click at [231, 274] on div "+393496038585 Alessandro Cara buondì , sicuramente , puoi controllare nei regis…" at bounding box center [241, 292] width 182 height 46
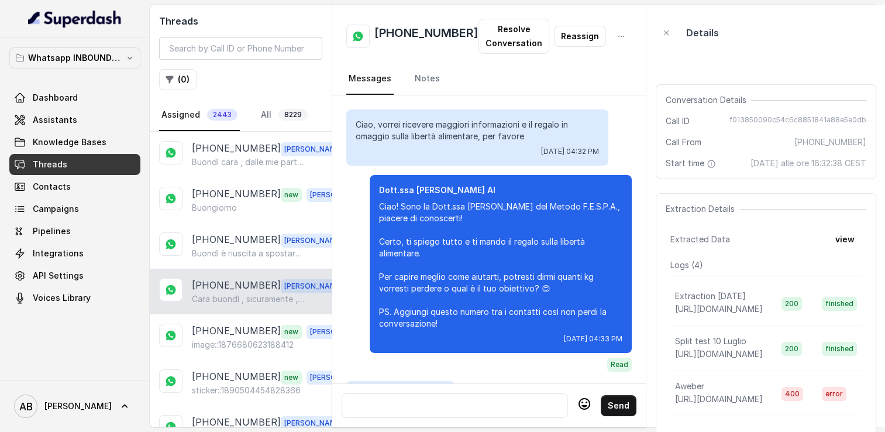
scroll to position [1758, 0]
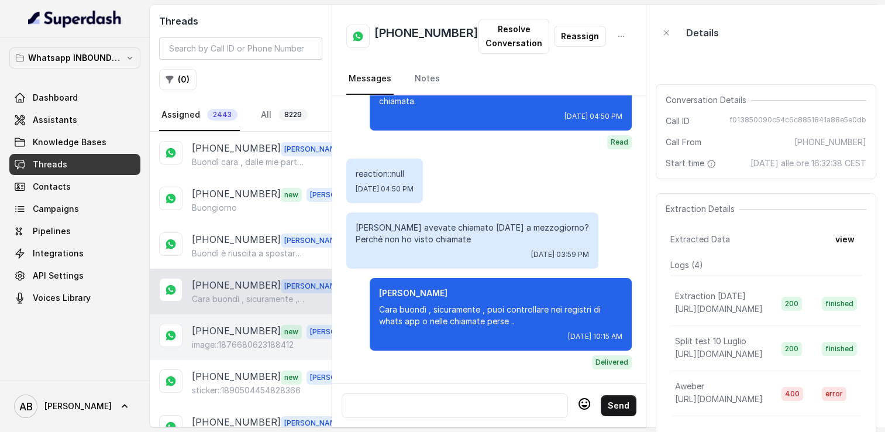
click at [233, 319] on div "+393396512146 new Alessandro image::1876680623188412" at bounding box center [241, 337] width 182 height 46
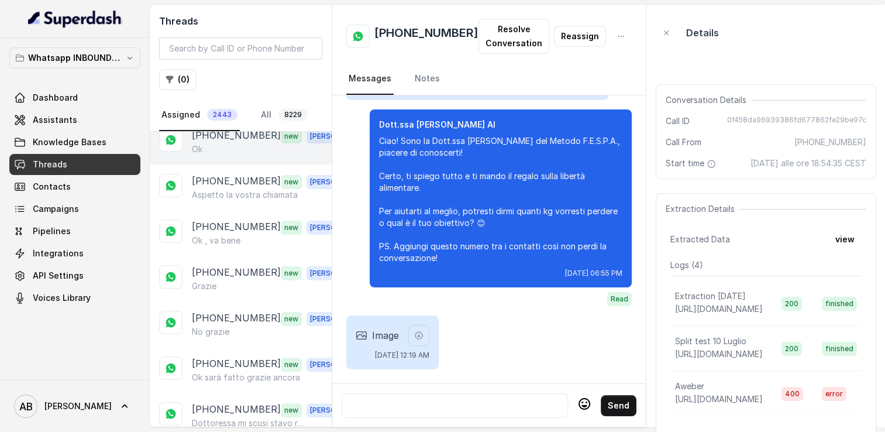
scroll to position [351, 0]
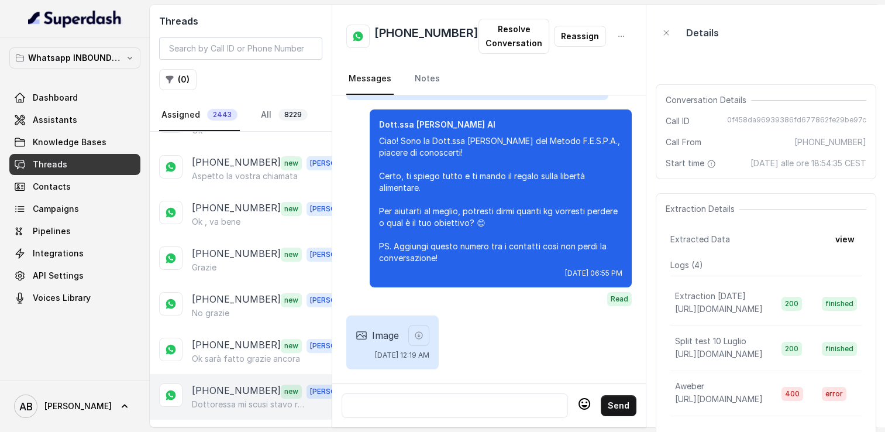
click at [241, 390] on p "[PHONE_NUMBER]" at bounding box center [236, 390] width 89 height 15
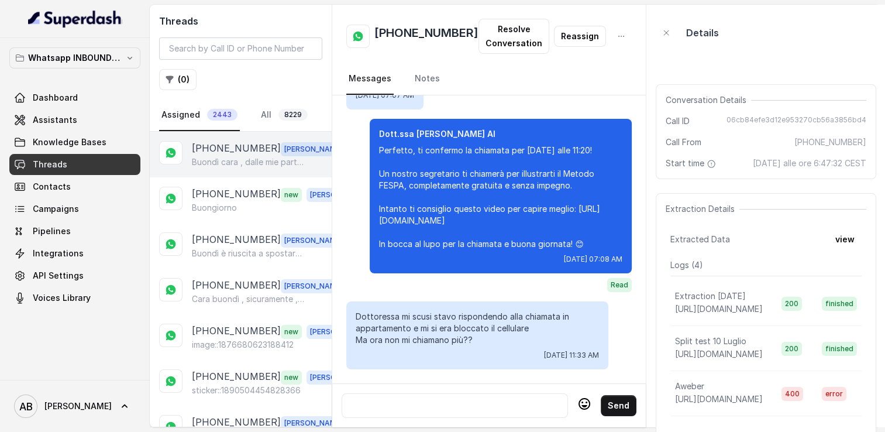
click at [227, 162] on p "Buondì cara , dalle mie parti si utilizza tanto essendo che ho origini irpine" at bounding box center [248, 162] width 112 height 12
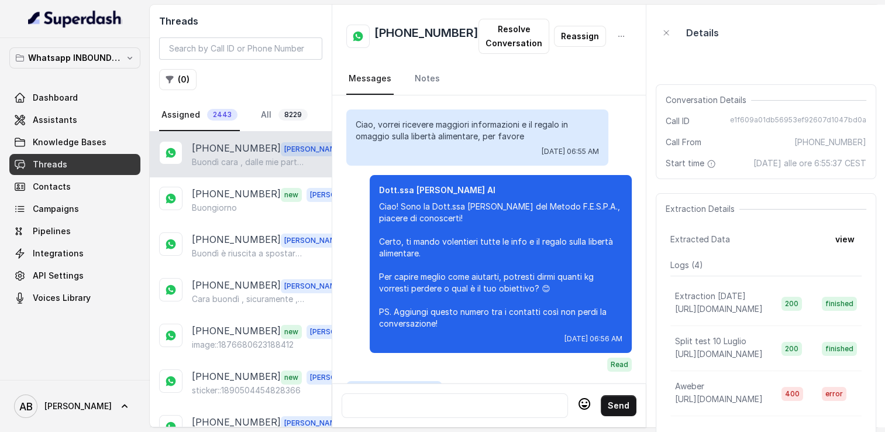
scroll to position [3052, 0]
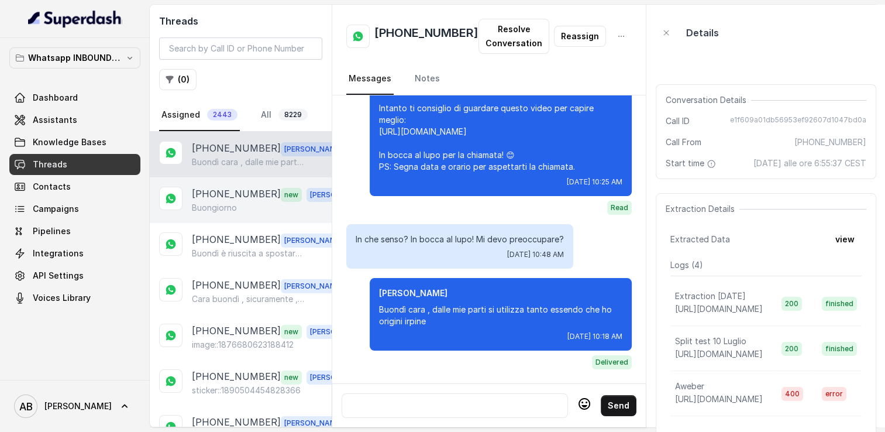
click at [227, 200] on p "[PHONE_NUMBER]" at bounding box center [236, 194] width 89 height 15
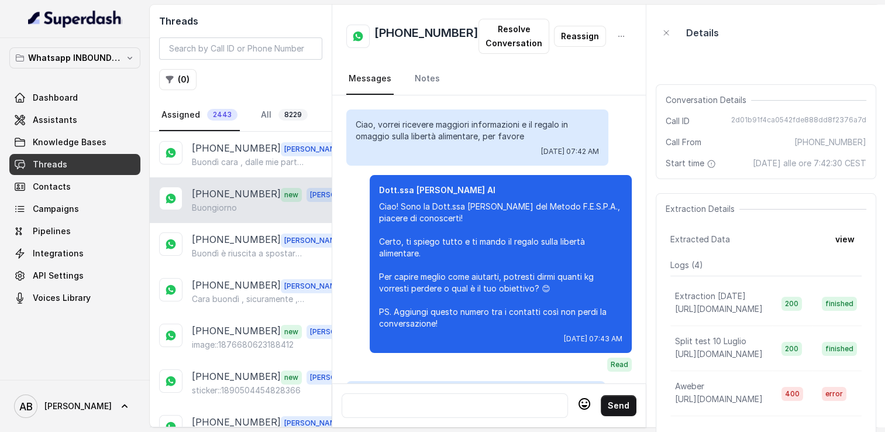
scroll to position [2214, 0]
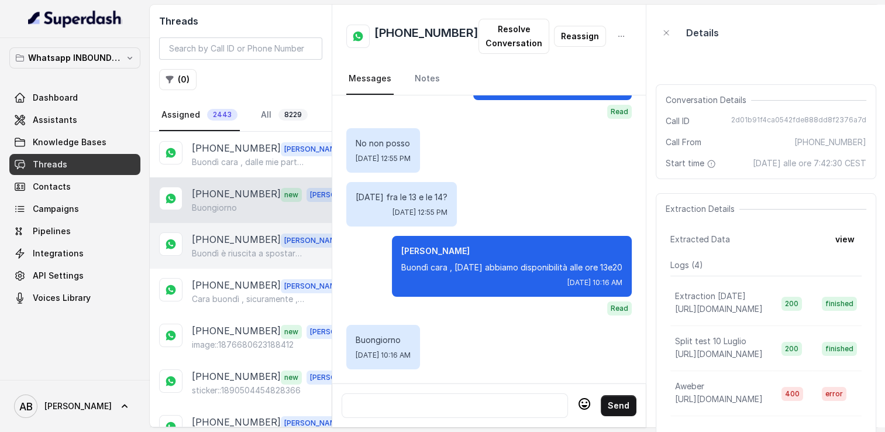
click at [232, 252] on p "Buondì è riuscita a spostare l'appuntamento ?" at bounding box center [248, 253] width 112 height 12
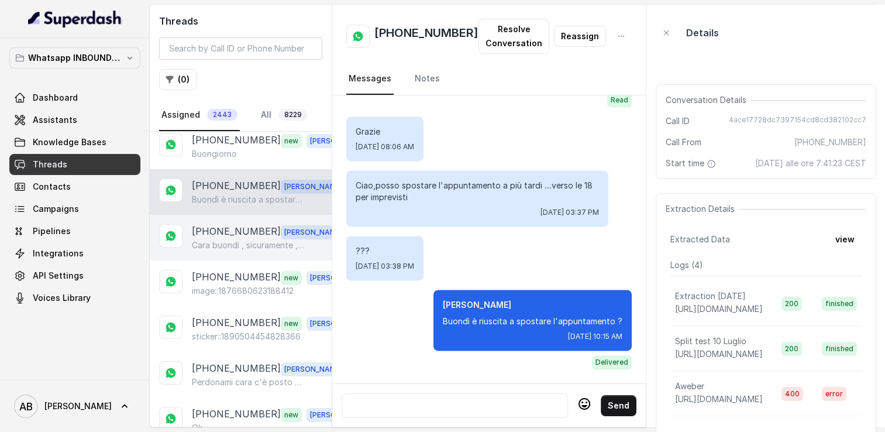
scroll to position [59, 0]
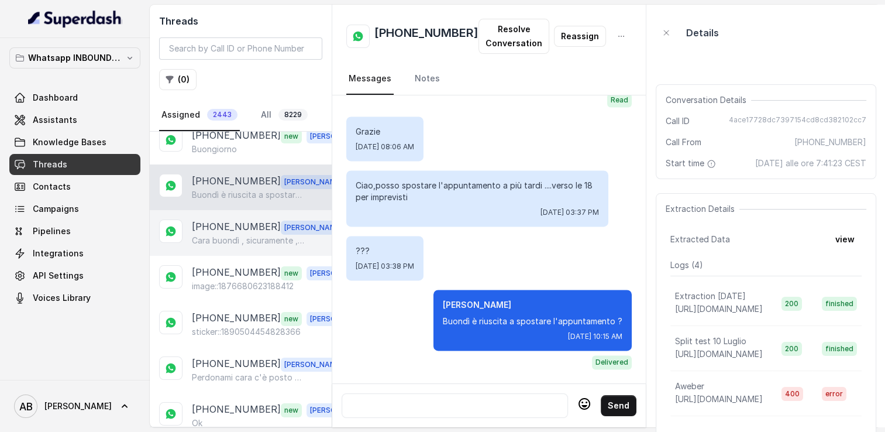
click at [243, 219] on p "[PHONE_NUMBER]" at bounding box center [236, 226] width 89 height 15
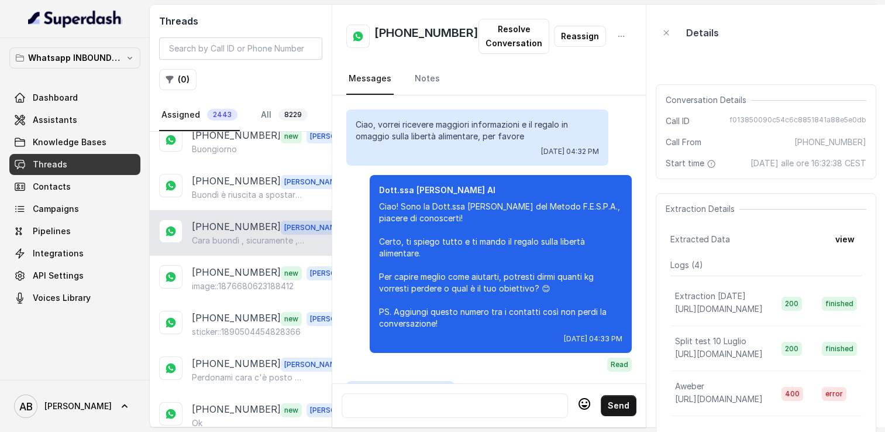
scroll to position [1758, 0]
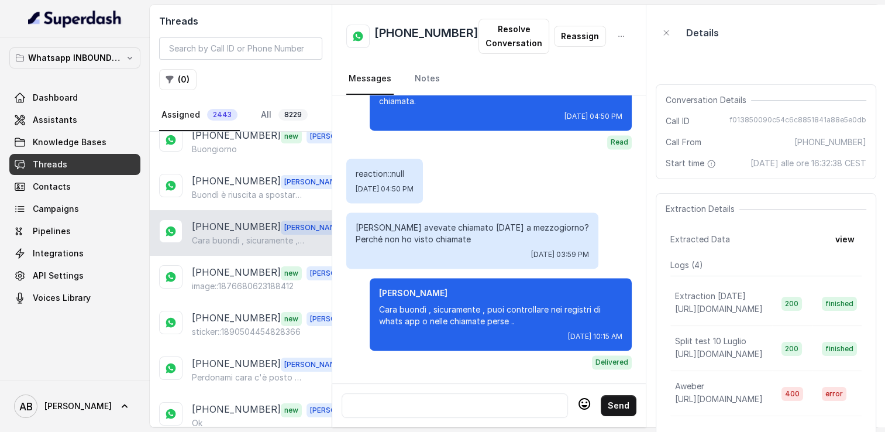
click at [414, 35] on h2 "[PHONE_NUMBER]" at bounding box center [426, 36] width 104 height 23
copy h2 "[PHONE_NUMBER]"
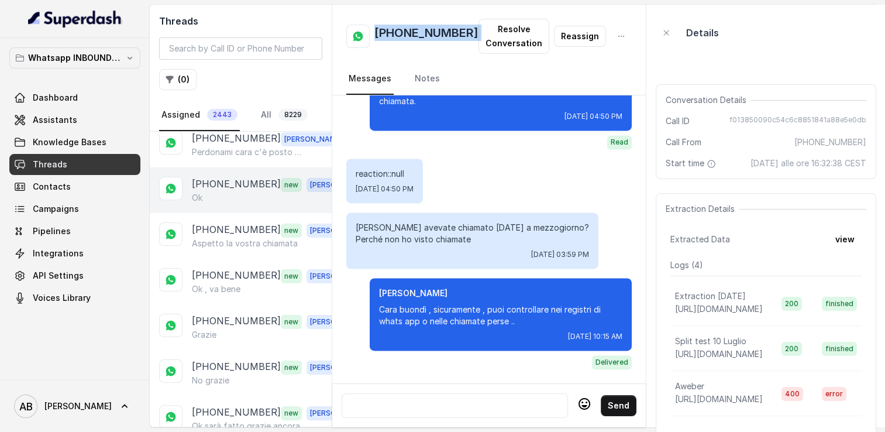
scroll to position [293, 0]
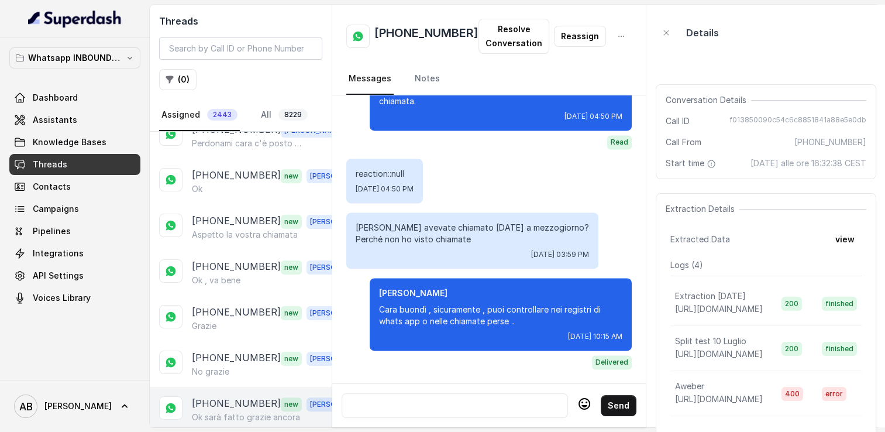
click at [246, 396] on p "[PHONE_NUMBER]" at bounding box center [236, 403] width 89 height 15
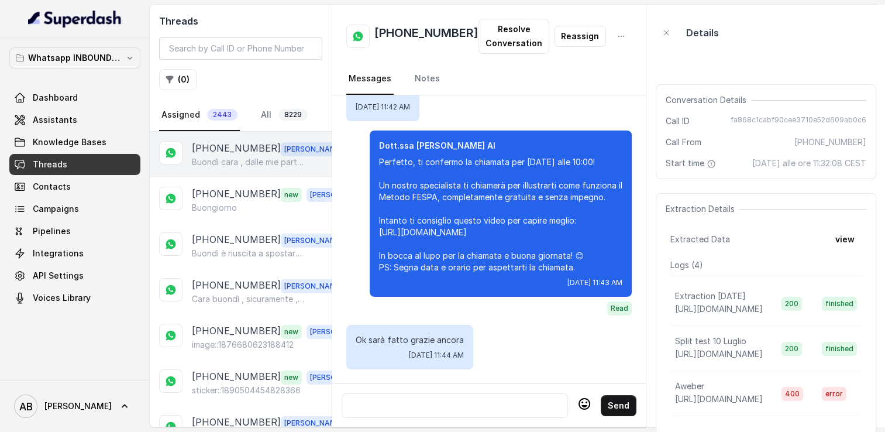
click at [234, 159] on p "Buondì cara , dalle mie parti si utilizza tanto essendo che ho origini irpine" at bounding box center [248, 162] width 112 height 12
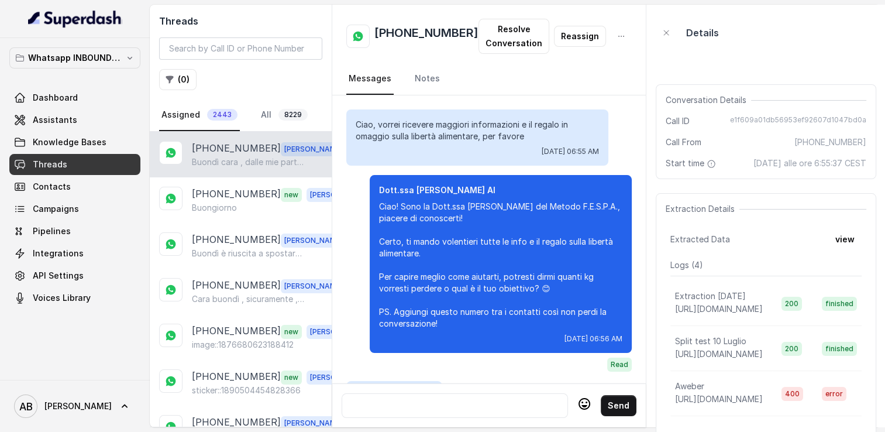
scroll to position [3052, 0]
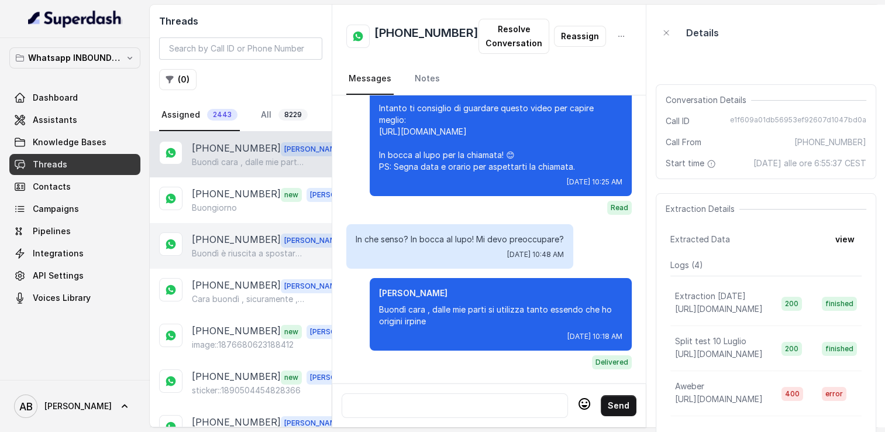
click at [218, 226] on div "+393296176257 Alessandro Buondì è riuscita a spostare l'appuntamento ?" at bounding box center [241, 246] width 182 height 46
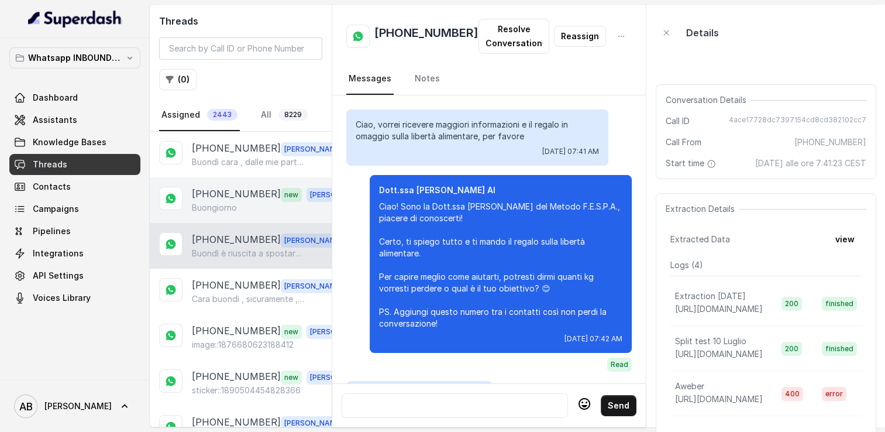
scroll to position [1704, 0]
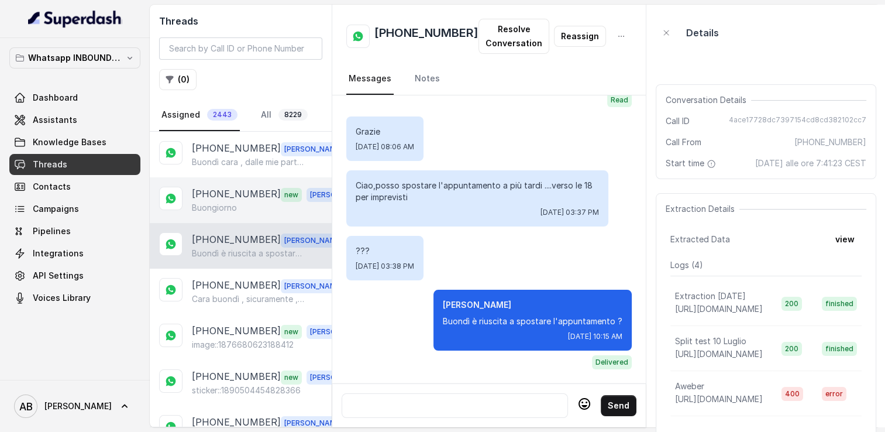
click at [218, 197] on p "[PHONE_NUMBER]" at bounding box center [236, 194] width 89 height 15
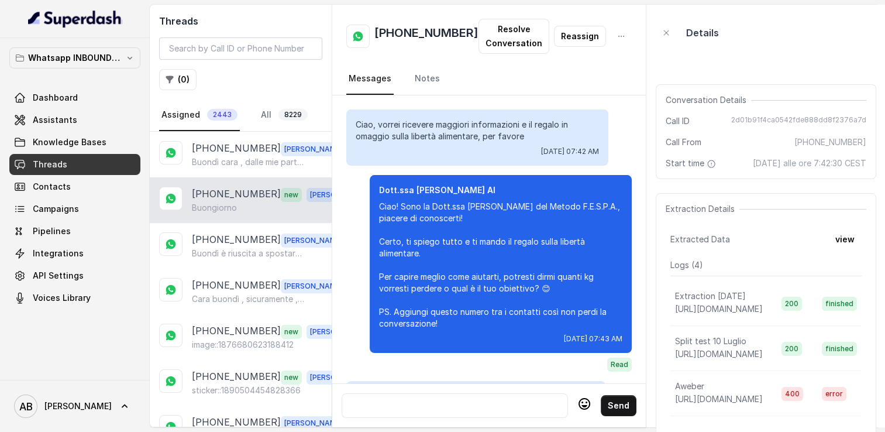
scroll to position [2214, 0]
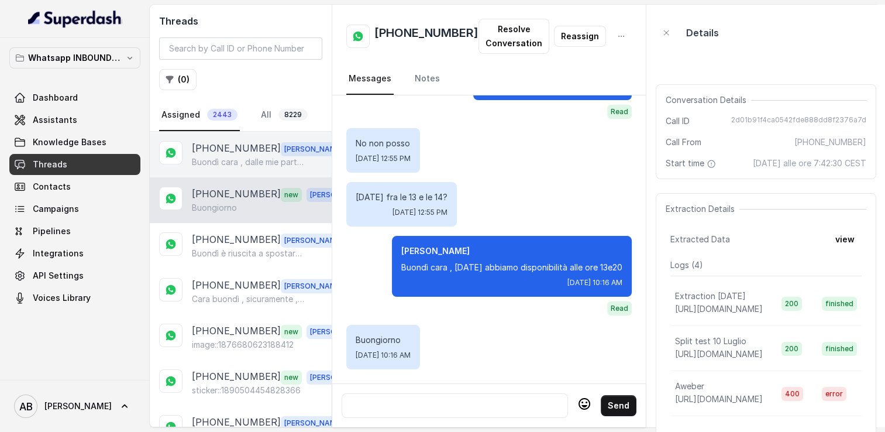
click at [244, 156] on p "Buondì cara , dalle mie parti si utilizza tanto essendo che ho origini irpine" at bounding box center [248, 162] width 112 height 12
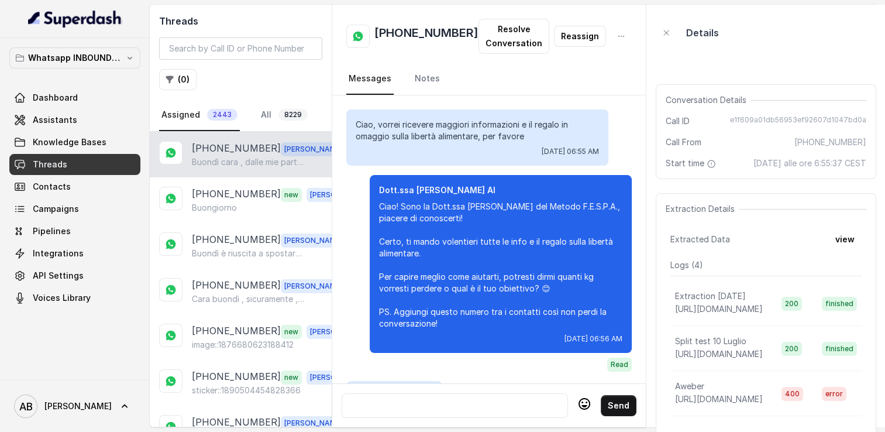
scroll to position [3052, 0]
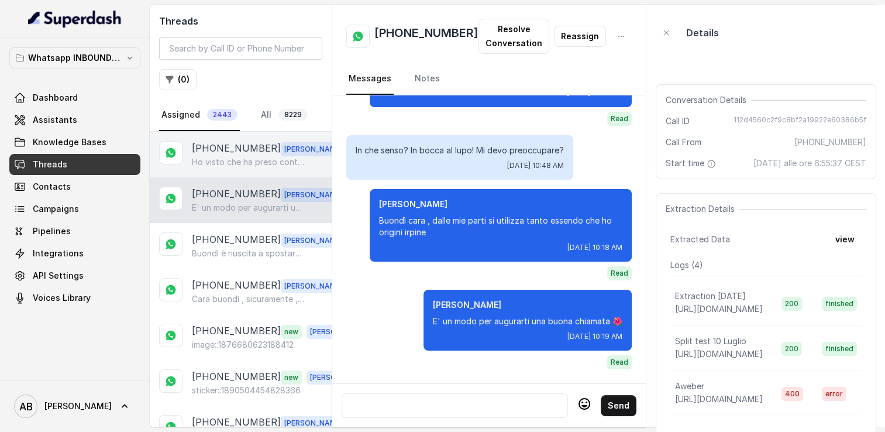
click at [232, 161] on p "Ho visto che ha preso contatto con la mia assistente Asia , le auguro una buona…" at bounding box center [248, 162] width 112 height 12
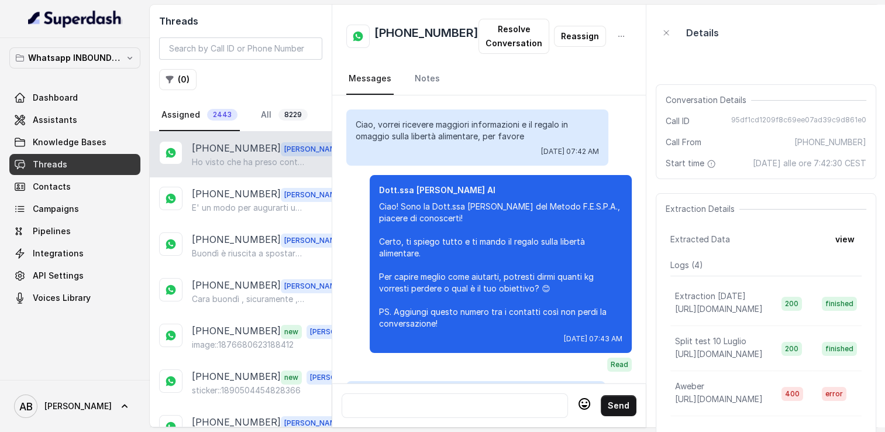
scroll to position [2315, 0]
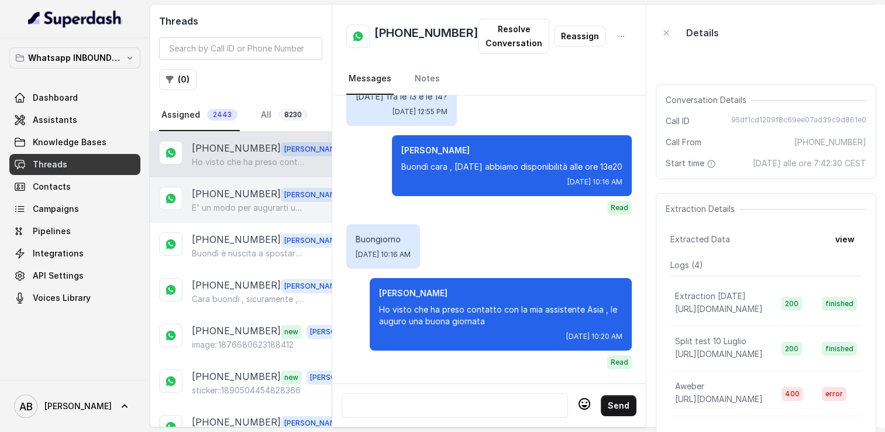
click at [232, 198] on p "[PHONE_NUMBER]" at bounding box center [236, 194] width 89 height 15
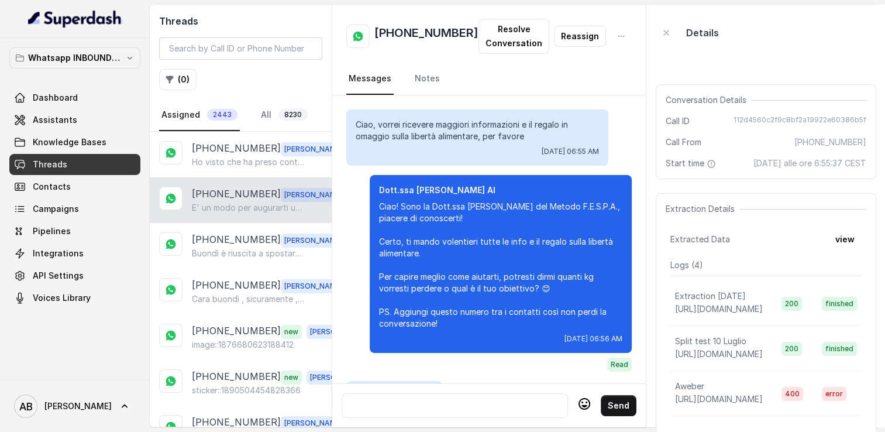
scroll to position [3141, 0]
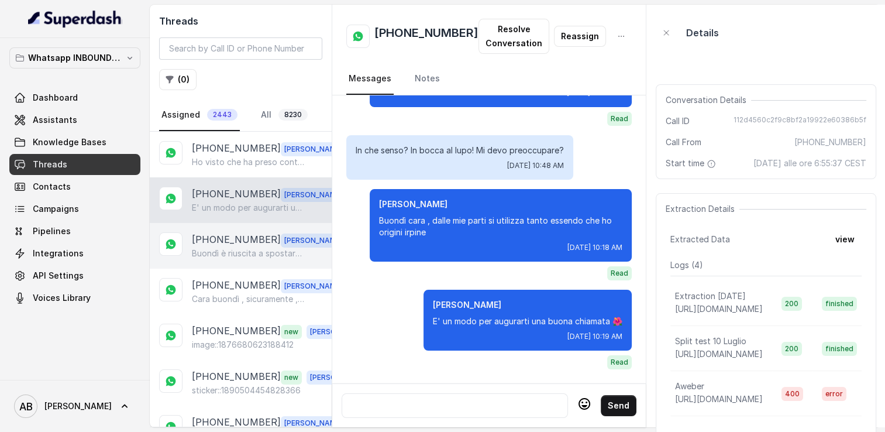
click at [228, 240] on p "[PHONE_NUMBER]" at bounding box center [236, 239] width 89 height 15
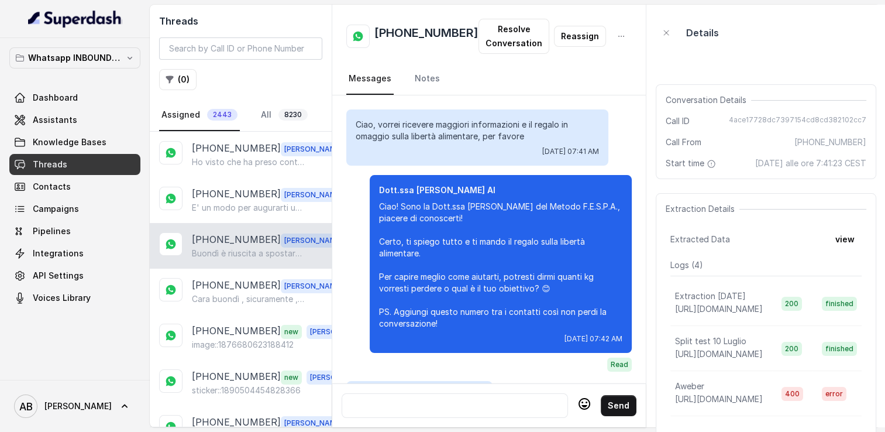
scroll to position [1704, 0]
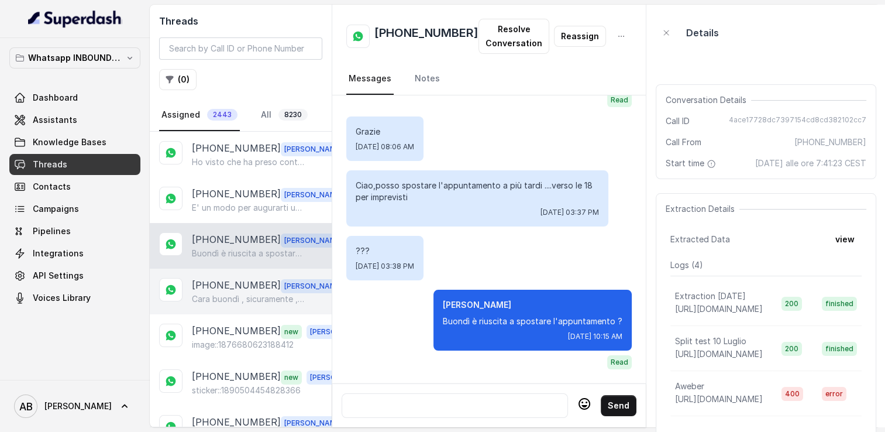
click at [234, 289] on p "[PHONE_NUMBER]" at bounding box center [236, 285] width 89 height 15
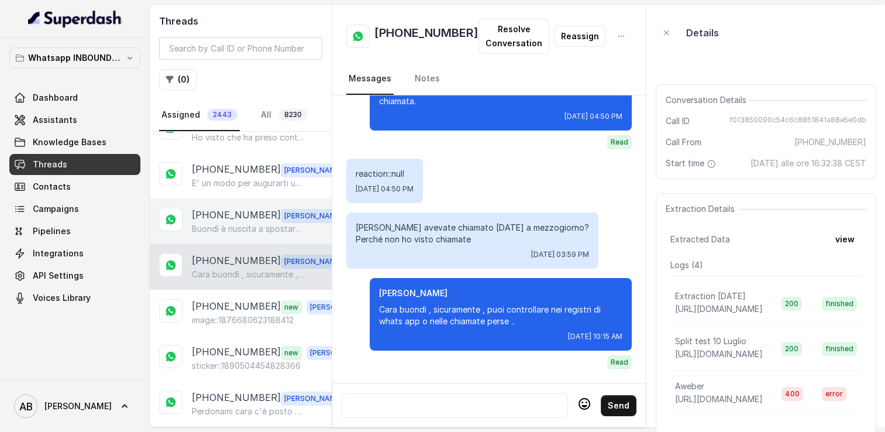
scroll to position [59, 0]
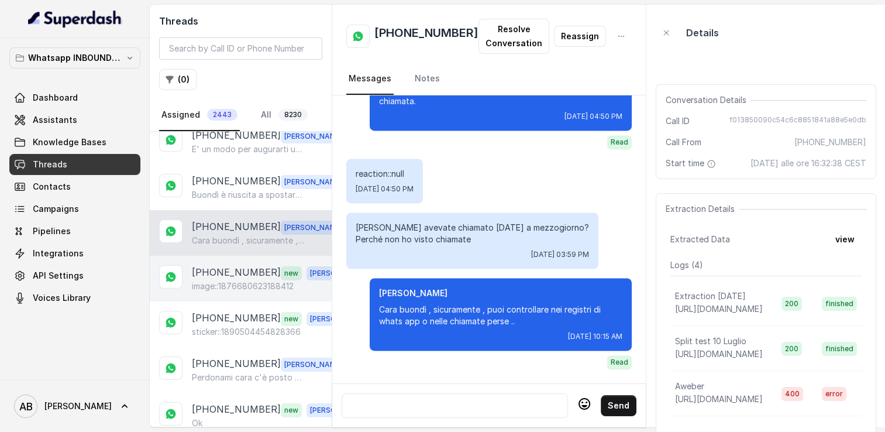
click at [238, 275] on p "[PHONE_NUMBER]" at bounding box center [236, 272] width 89 height 15
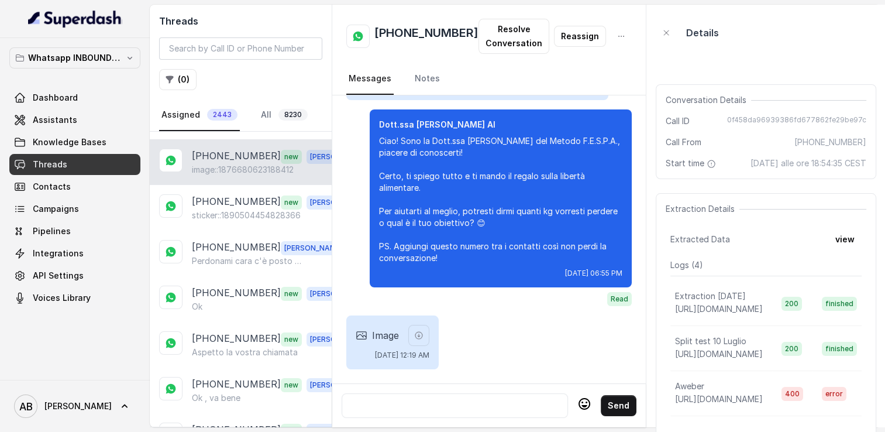
scroll to position [176, 0]
click at [422, 332] on icon "button" at bounding box center [418, 335] width 7 height 7
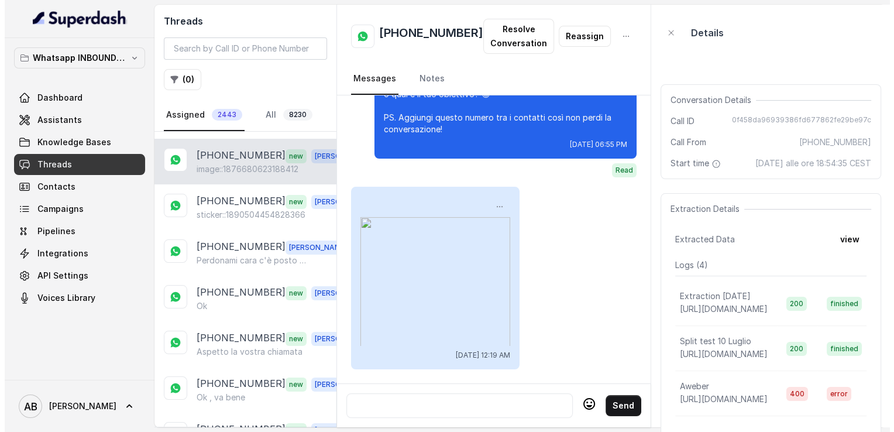
scroll to position [201, 0]
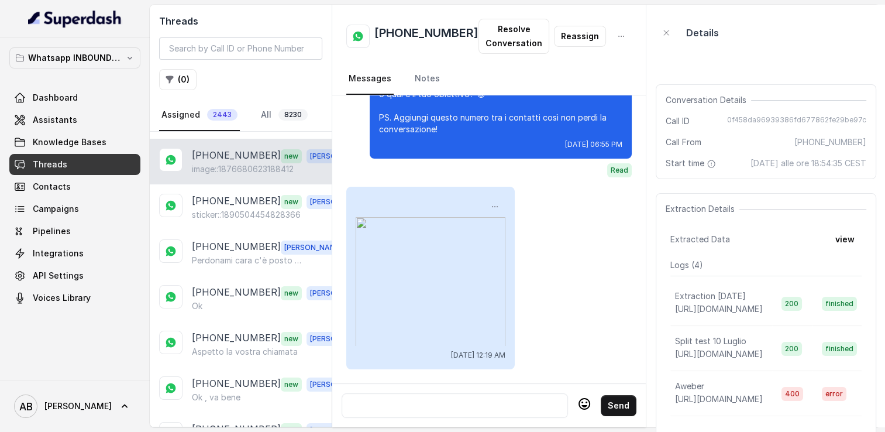
click at [477, 298] on img at bounding box center [431, 292] width 150 height 150
click at [455, 399] on div at bounding box center [455, 405] width 216 height 14
click at [609, 403] on button "Send" at bounding box center [619, 405] width 36 height 21
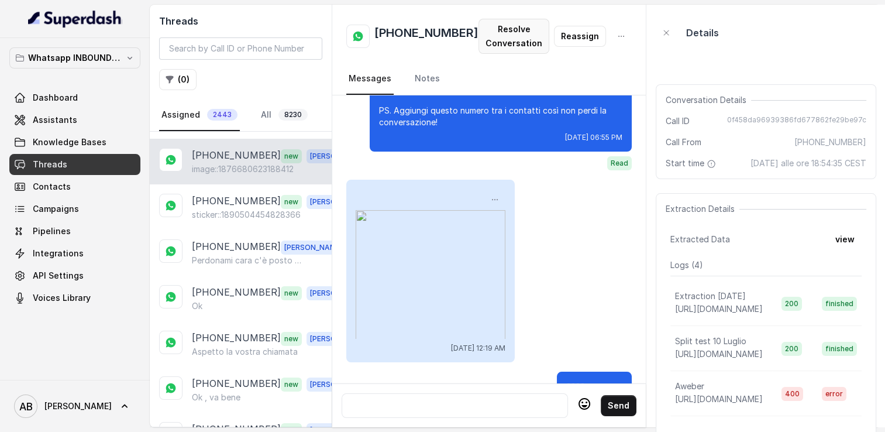
click at [501, 27] on button "Resolve Conversation" at bounding box center [514, 36] width 71 height 35
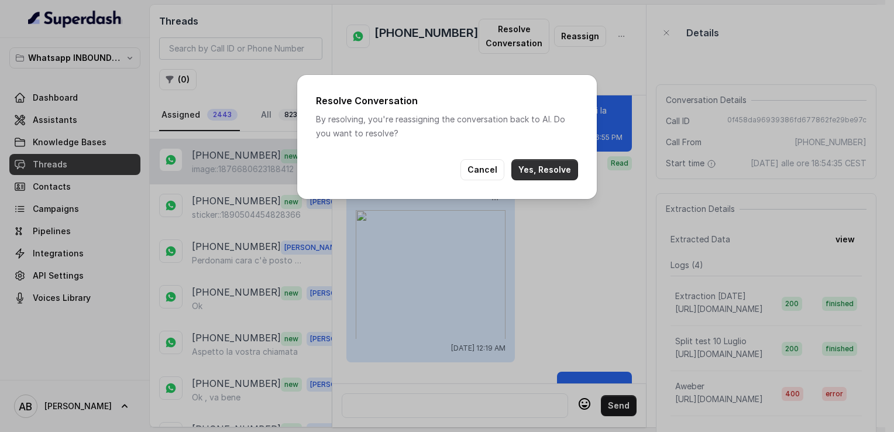
click at [545, 174] on button "Yes, Resolve" at bounding box center [544, 169] width 67 height 21
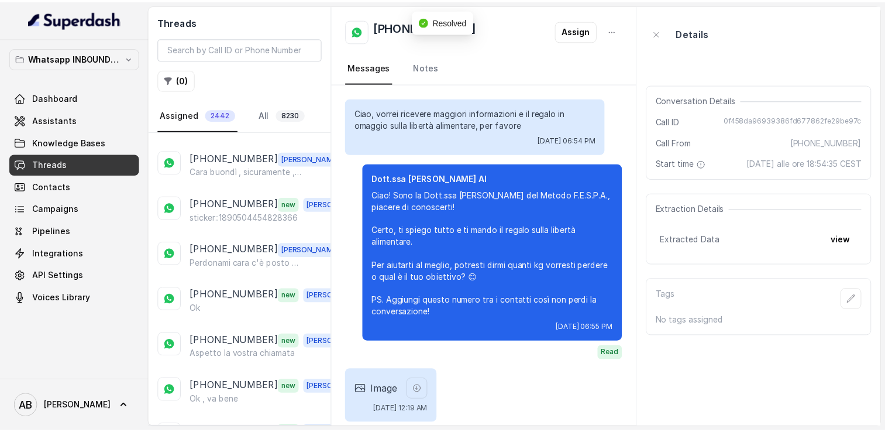
scroll to position [80, 0]
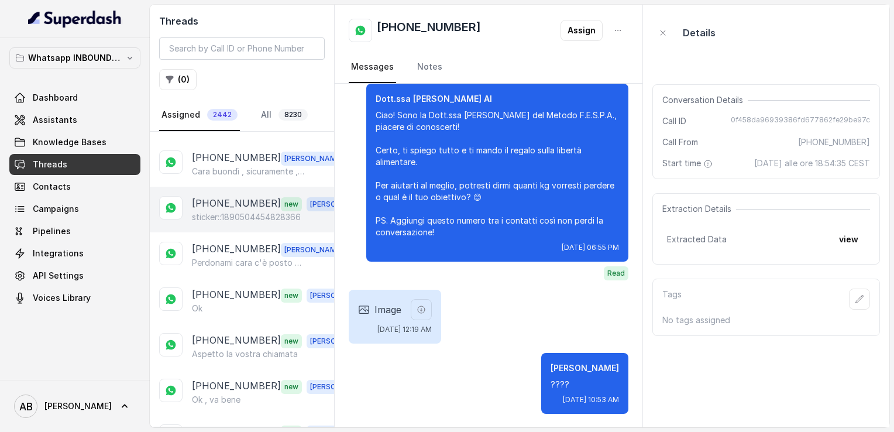
click at [262, 191] on div "[PHONE_NUMBER] new [PERSON_NAME]::1890504454828366" at bounding box center [242, 210] width 184 height 46
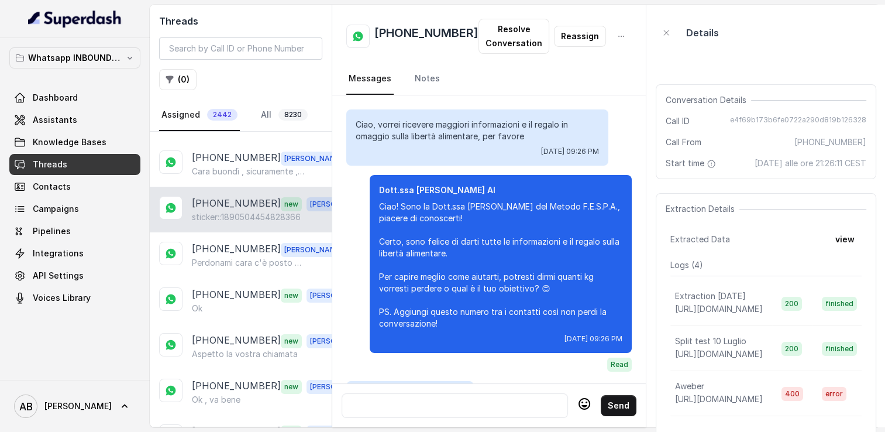
scroll to position [63, 0]
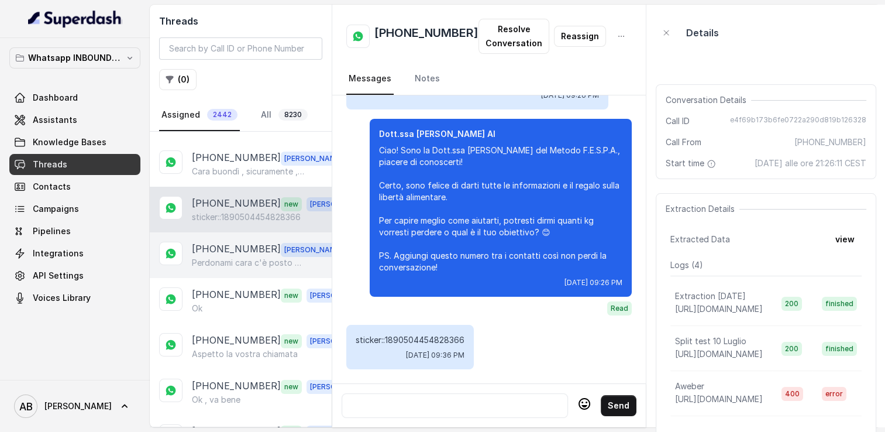
click at [229, 260] on p "Perdonami cara c'è posto a [DATE] allora , buona serata" at bounding box center [248, 263] width 112 height 12
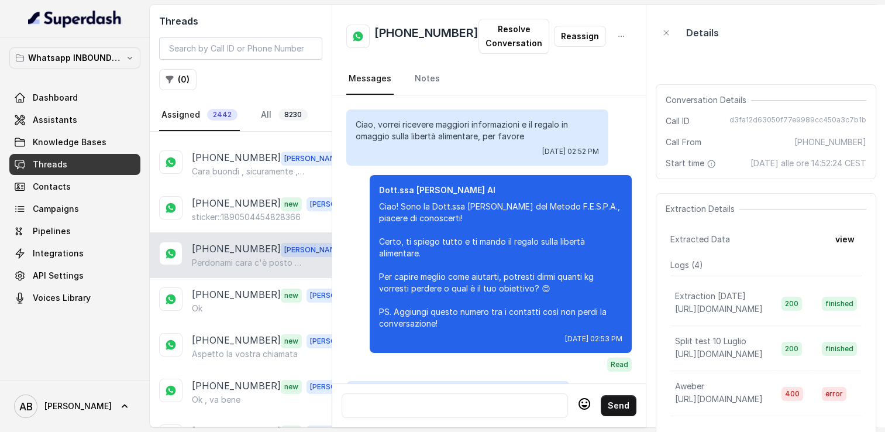
scroll to position [1348, 0]
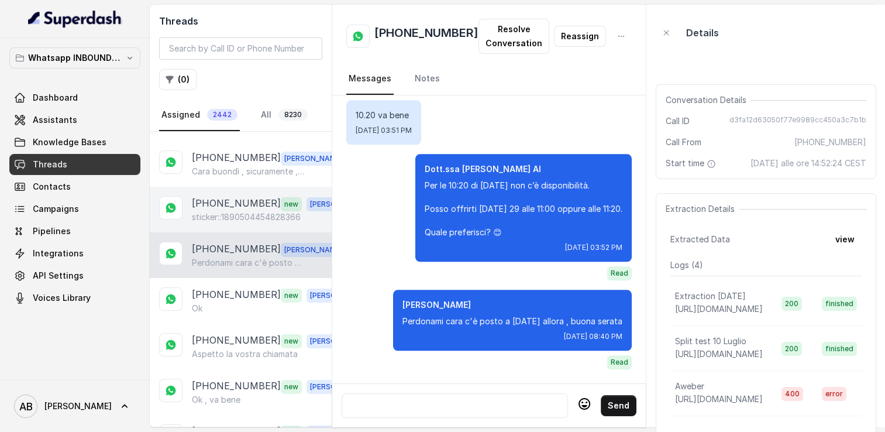
click at [246, 211] on p "sticker::1890504454828366" at bounding box center [246, 217] width 109 height 12
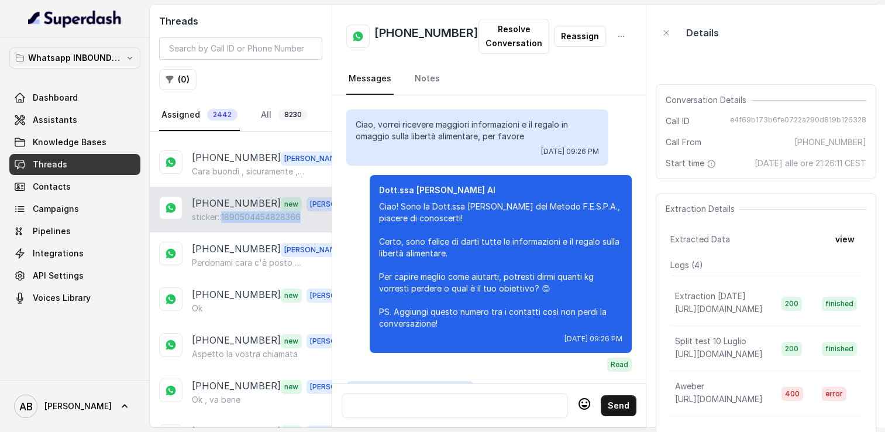
scroll to position [63, 0]
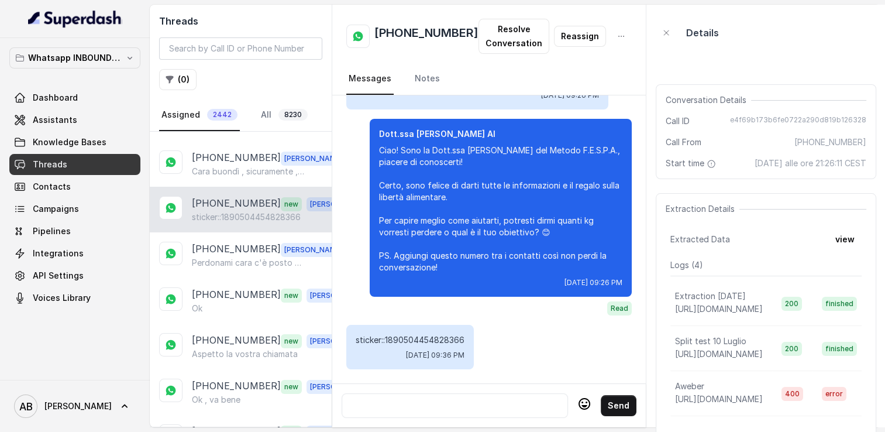
click at [470, 393] on div at bounding box center [455, 405] width 226 height 25
click at [440, 399] on div at bounding box center [455, 405] width 216 height 14
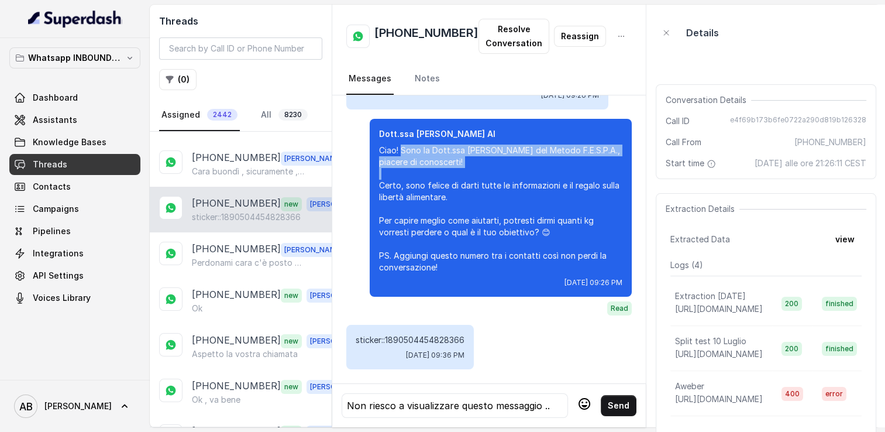
drag, startPoint x: 384, startPoint y: 141, endPoint x: 503, endPoint y: 153, distance: 119.4
click at [503, 153] on p "Ciao! Sono la Dott.ssa [PERSON_NAME] del Metodo F.E.S.P.A., piacere di conoscer…" at bounding box center [500, 209] width 243 height 129
copy p "Sono la Dott.ssa [PERSON_NAME] del Metodo F.E.S.P.A., piacere di conoscerti!"
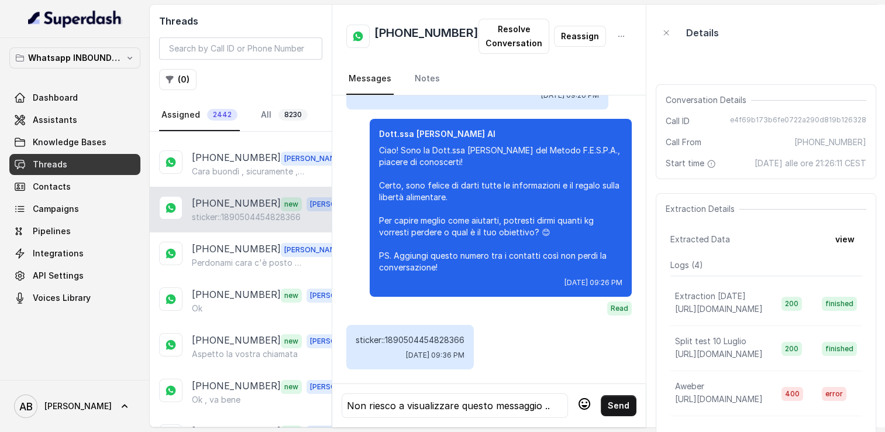
click at [394, 398] on div "Non riesco a visualizzare questo messaggio .." at bounding box center [455, 405] width 216 height 14
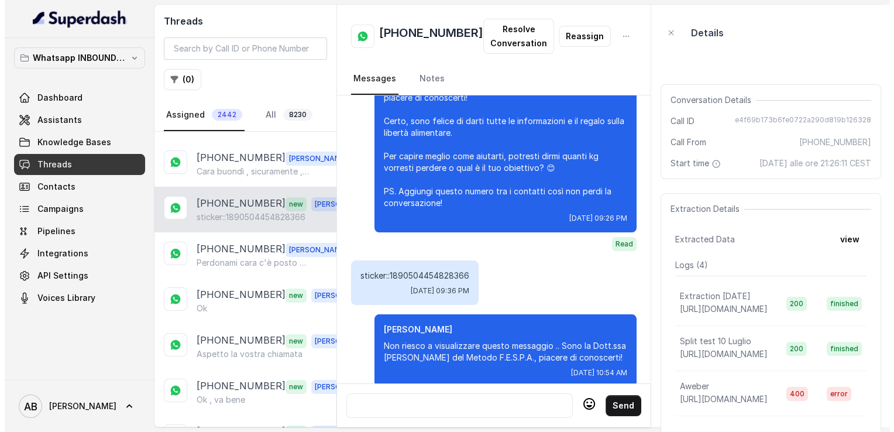
scroll to position [157, 0]
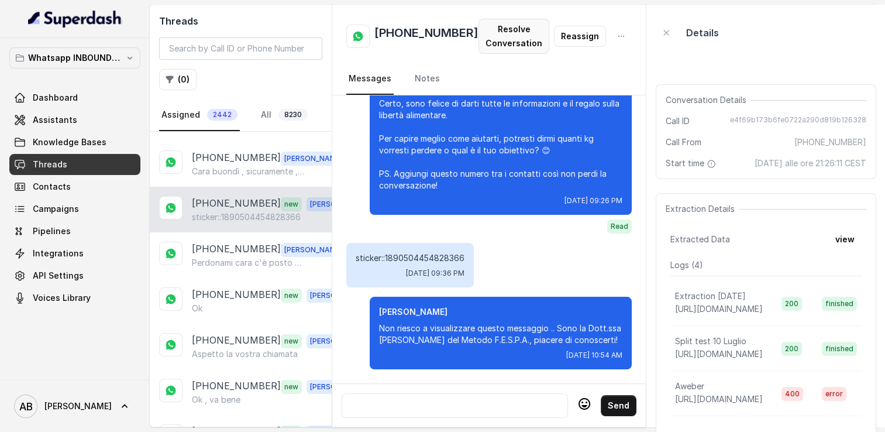
click at [512, 48] on button "Resolve Conversation" at bounding box center [514, 36] width 71 height 35
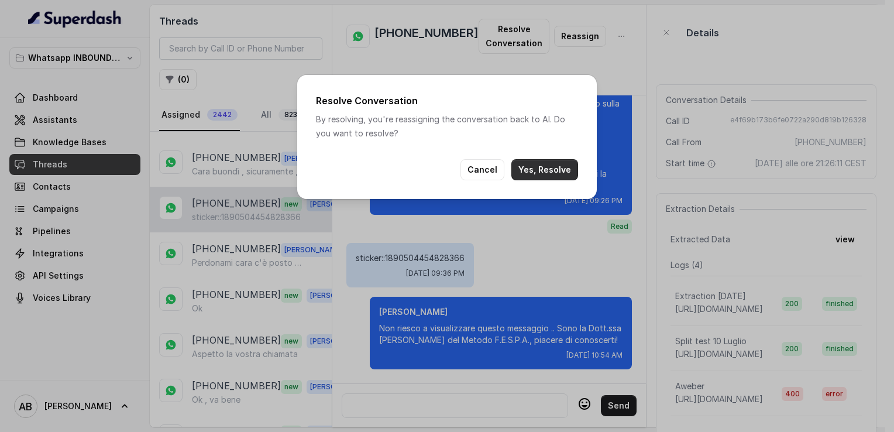
click at [544, 174] on button "Yes, Resolve" at bounding box center [544, 169] width 67 height 21
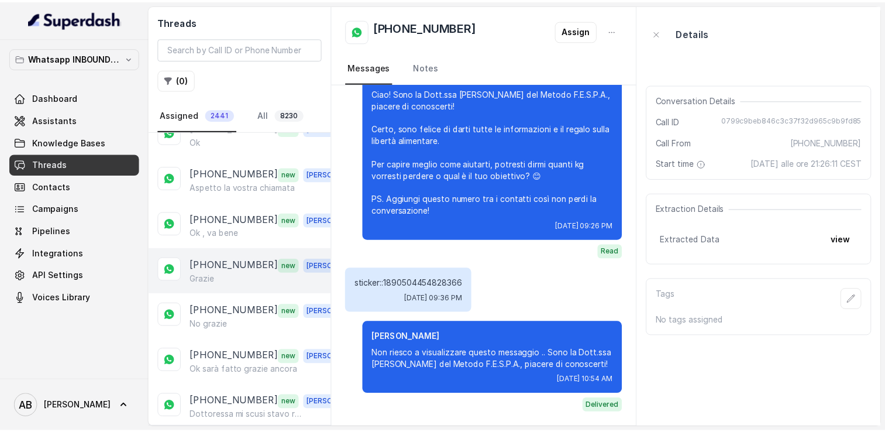
scroll to position [293, 0]
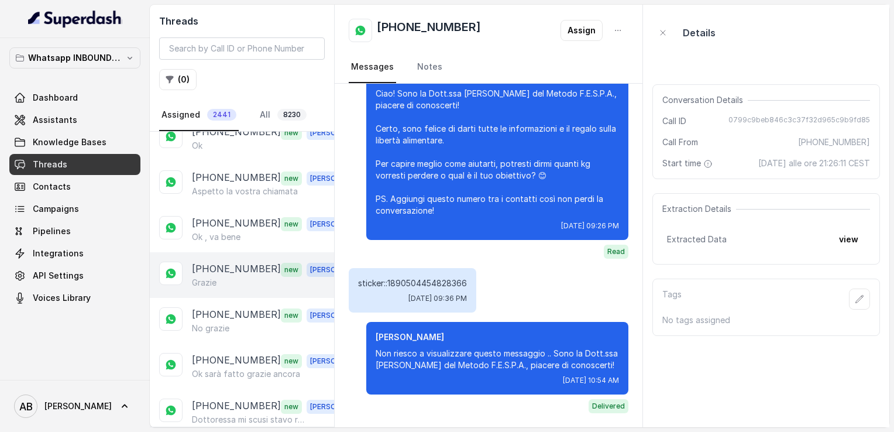
click at [233, 189] on p "Aspetto la vostra chiamata" at bounding box center [245, 191] width 106 height 12
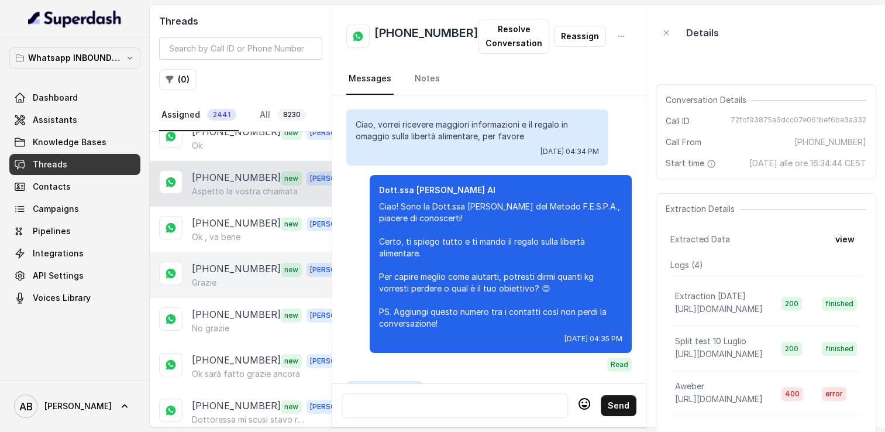
scroll to position [1580, 0]
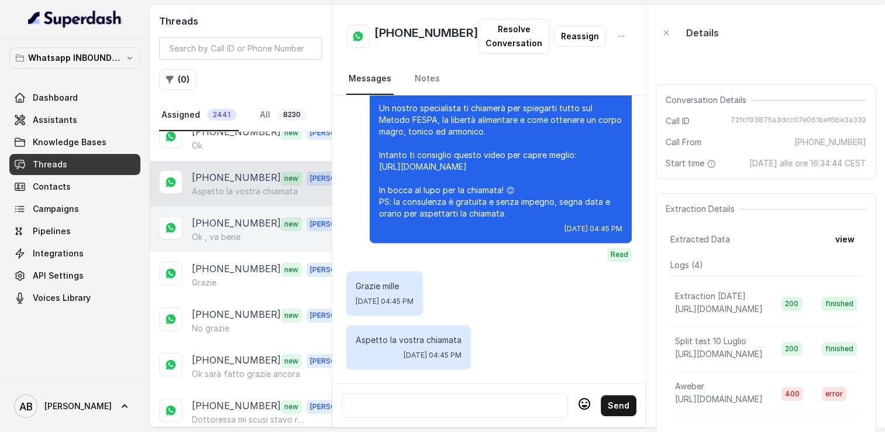
click at [238, 238] on p "Ok , va bene" at bounding box center [216, 237] width 49 height 12
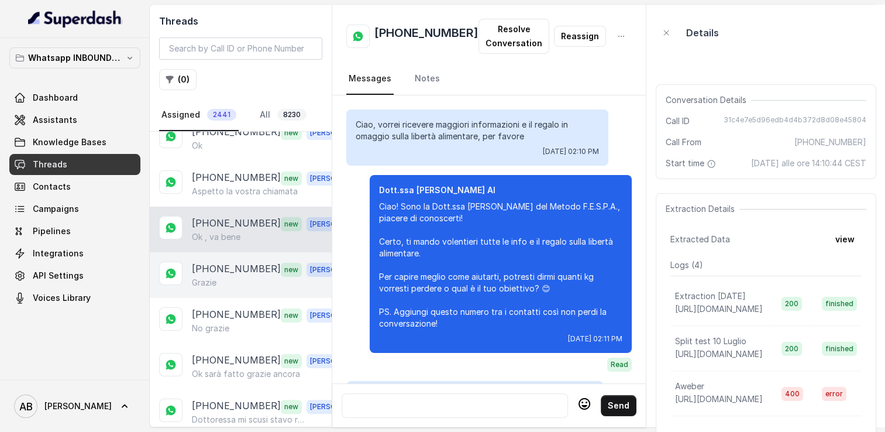
scroll to position [1844, 0]
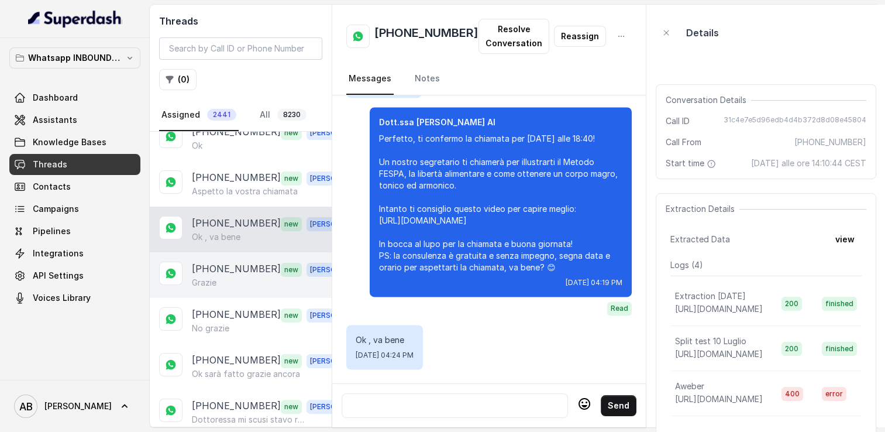
drag, startPoint x: 242, startPoint y: 279, endPoint x: 242, endPoint y: 289, distance: 10.5
click at [242, 279] on div "Grazie" at bounding box center [273, 283] width 163 height 12
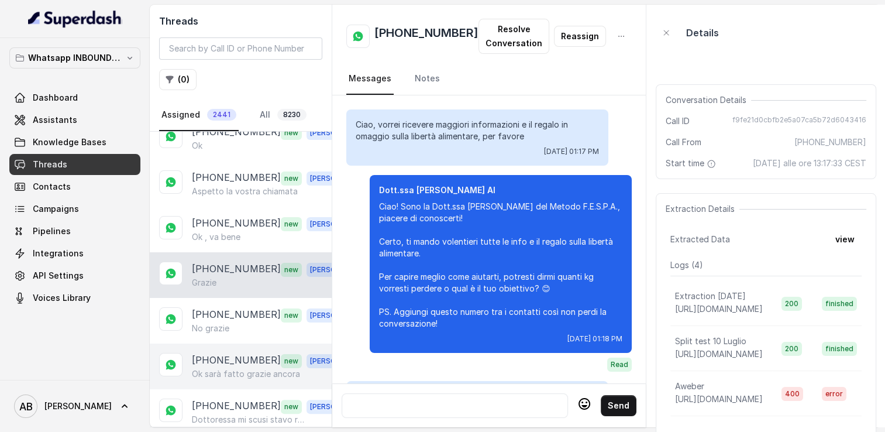
scroll to position [1341, 0]
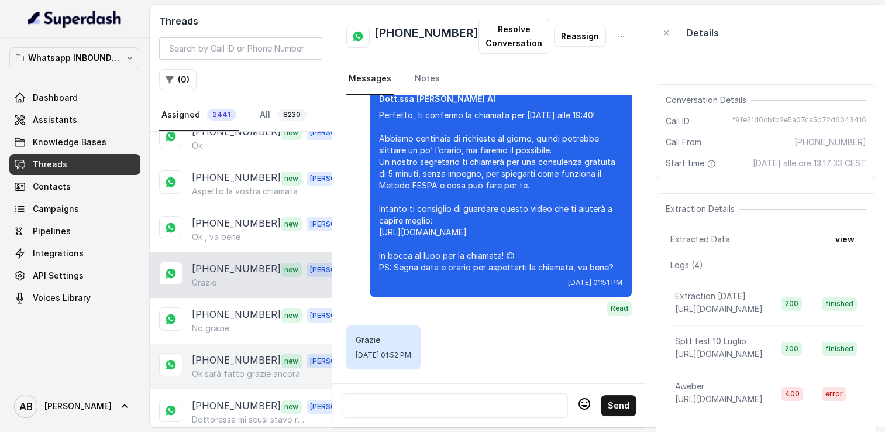
drag, startPoint x: 242, startPoint y: 319, endPoint x: 243, endPoint y: 371, distance: 51.5
click at [243, 322] on div "No grazie" at bounding box center [273, 328] width 163 height 12
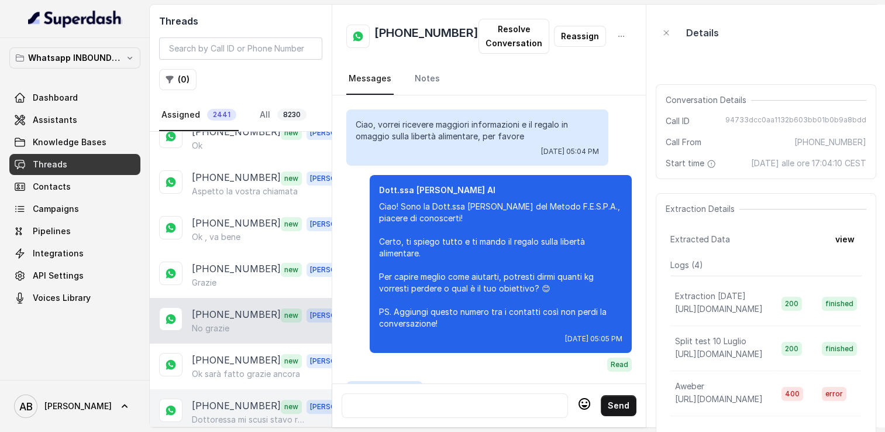
scroll to position [1671, 0]
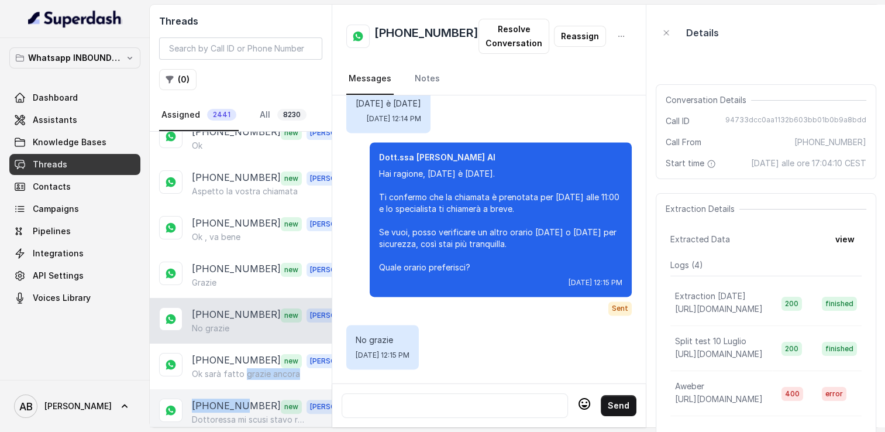
click at [229, 402] on p "[PHONE_NUMBER]" at bounding box center [236, 405] width 89 height 15
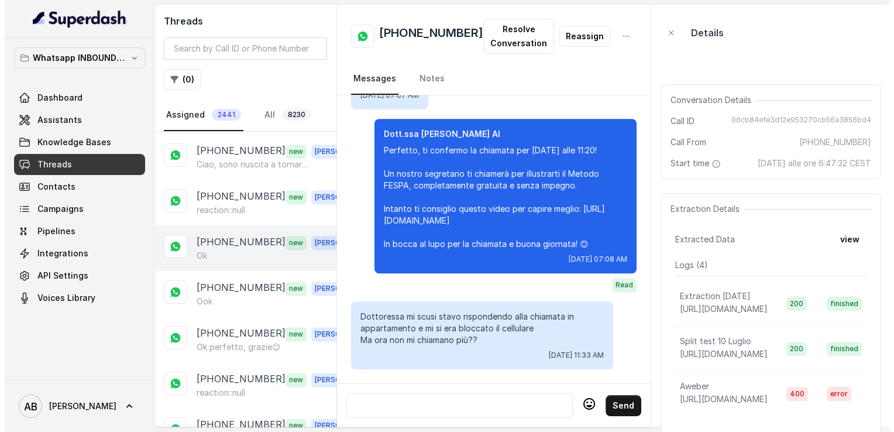
scroll to position [1580, 0]
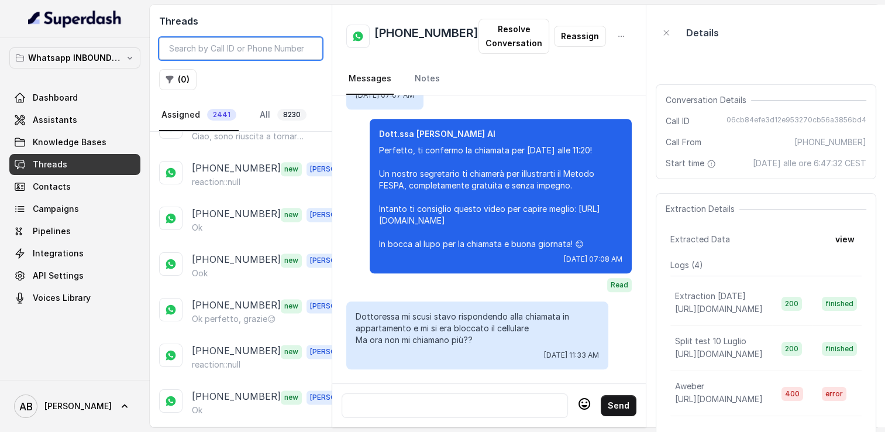
click at [189, 41] on input "search" at bounding box center [240, 48] width 163 height 22
paste input "[PHONE_NUMBER]"
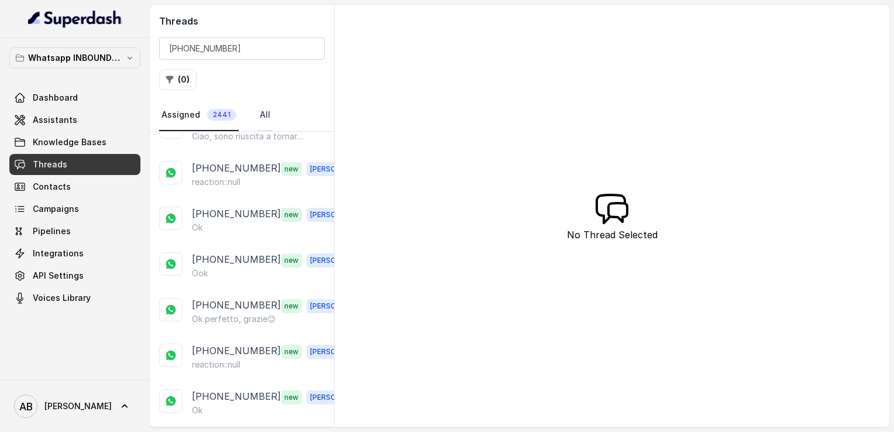
click at [267, 112] on link "All" at bounding box center [264, 115] width 15 height 32
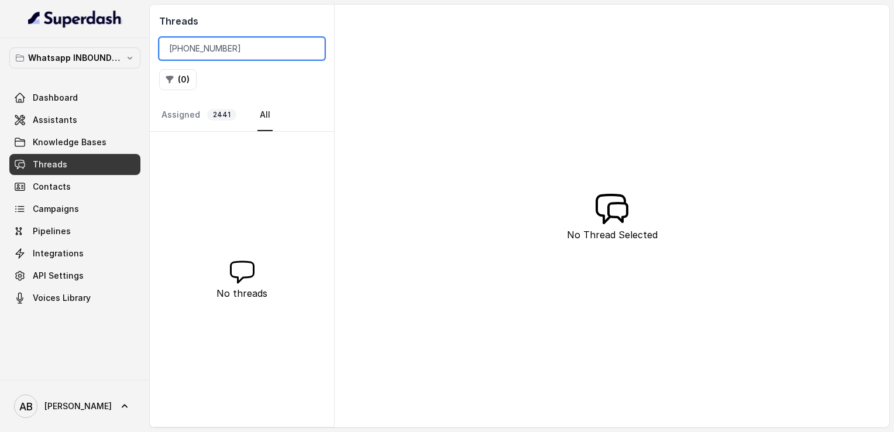
click at [253, 53] on input "[PHONE_NUMBER]" at bounding box center [242, 48] width 166 height 22
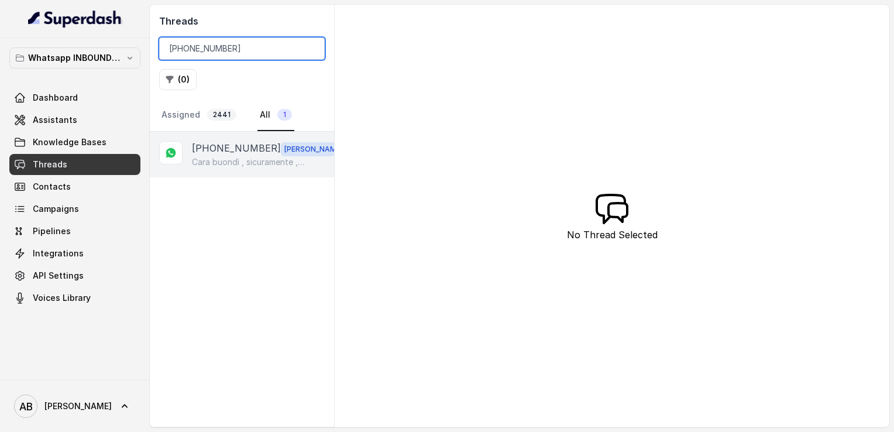
type input "[PHONE_NUMBER]"
click at [225, 156] on p "Cara buondì , sicuramente , puoi controllare nei registri di whats app o nelle …" at bounding box center [248, 162] width 112 height 12
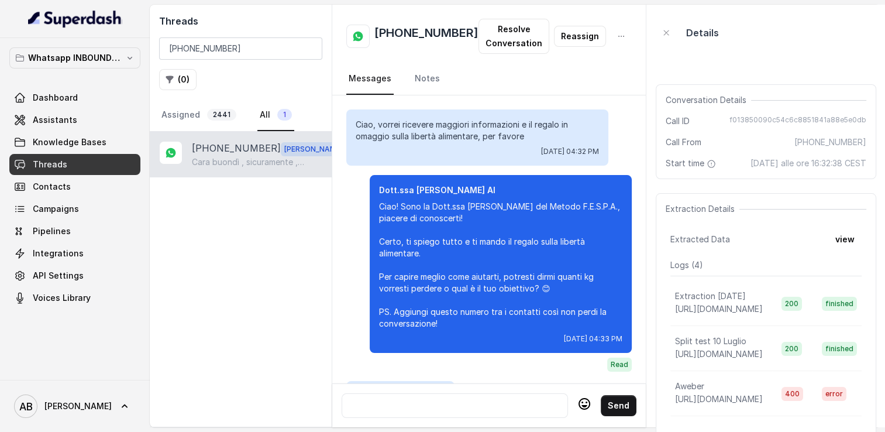
scroll to position [1758, 0]
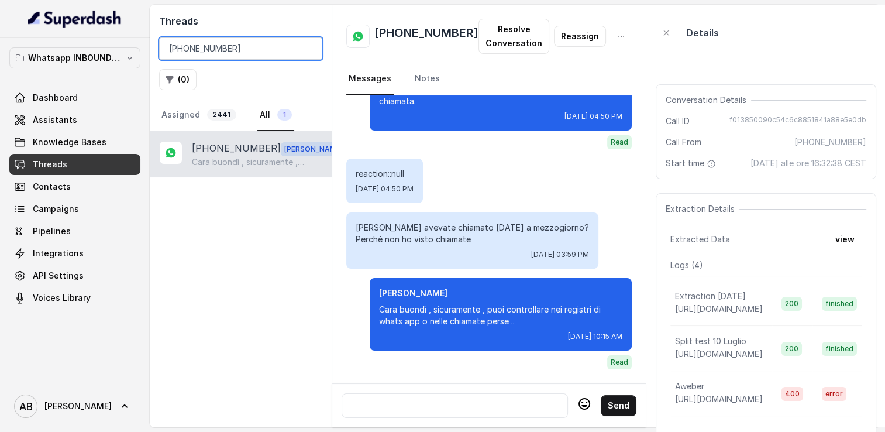
click at [308, 48] on input "[PHONE_NUMBER]" at bounding box center [240, 48] width 163 height 22
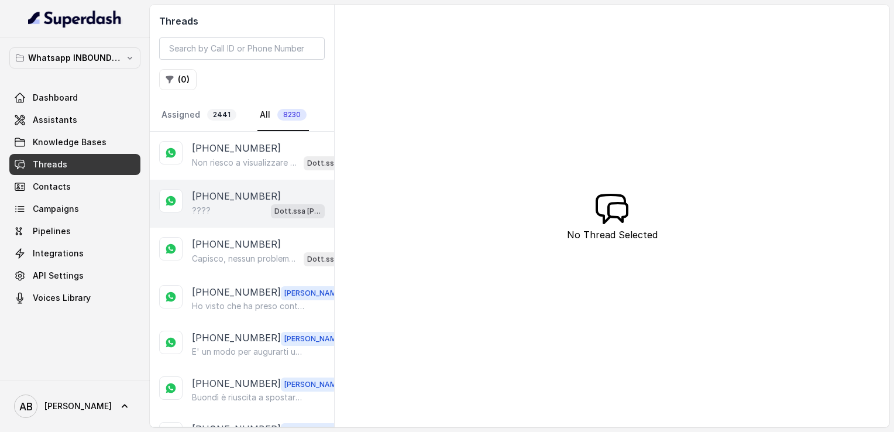
click at [215, 203] on div "???? Dott.ssa [PERSON_NAME] AI" at bounding box center [258, 210] width 133 height 15
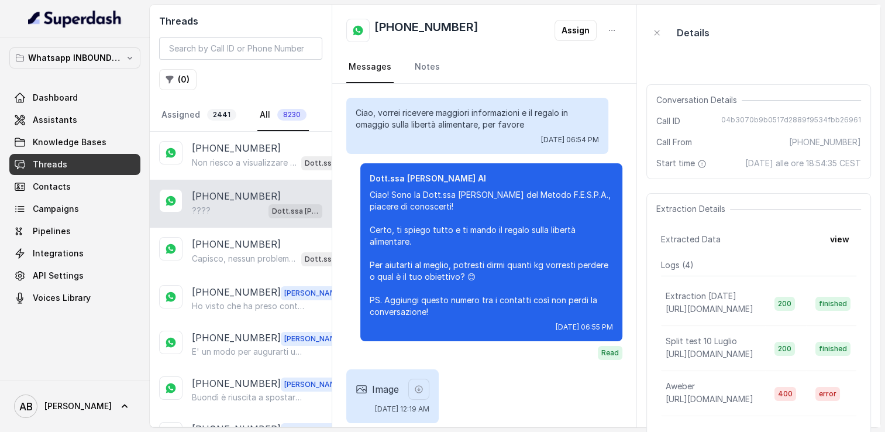
scroll to position [98, 0]
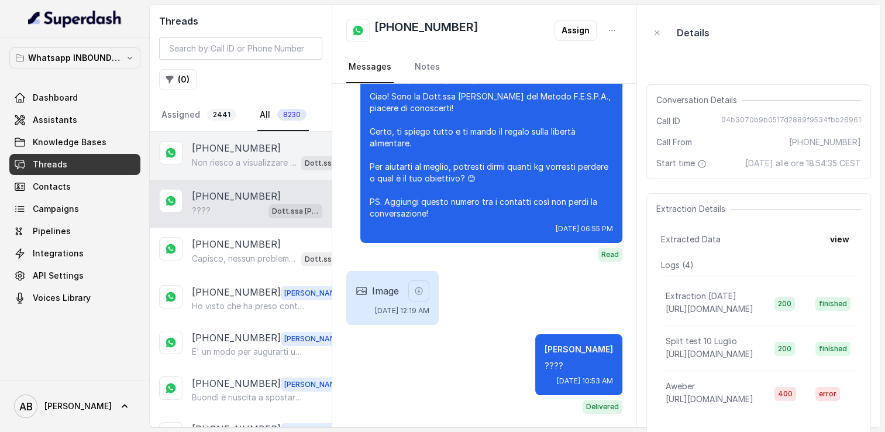
click at [240, 155] on div "Non riesco a visualizzare questo messaggio .. Sono la Dott.ssa [PERSON_NAME] de…" at bounding box center [273, 162] width 163 height 15
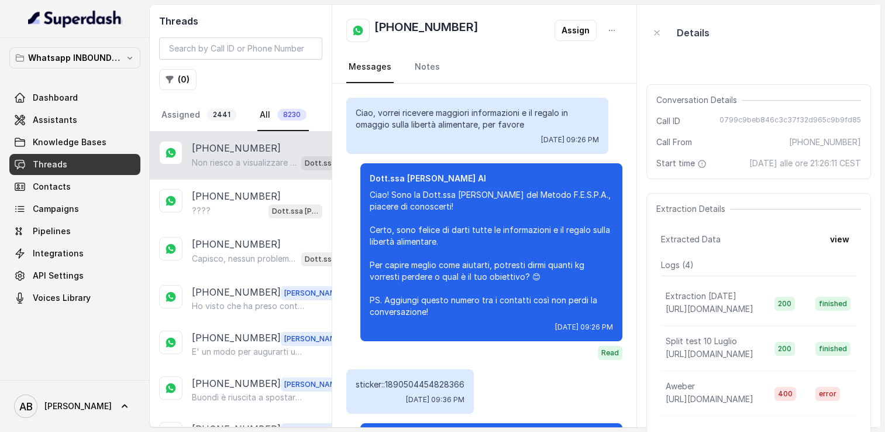
scroll to position [112, 0]
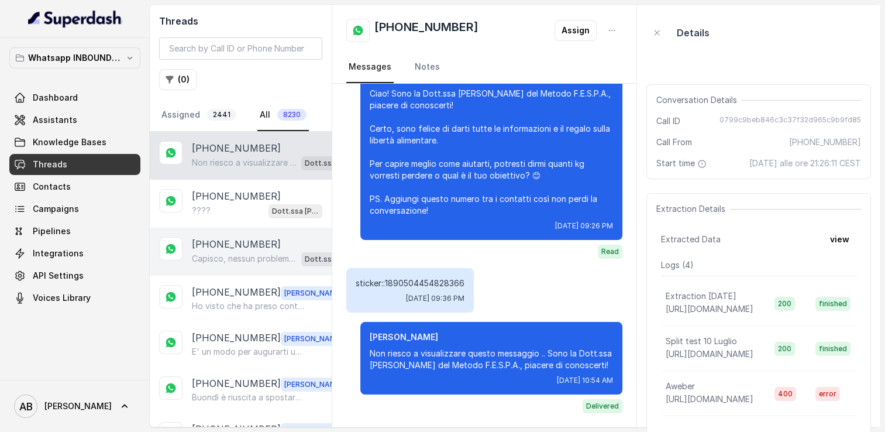
click at [235, 248] on p "[PHONE_NUMBER]" at bounding box center [236, 244] width 89 height 14
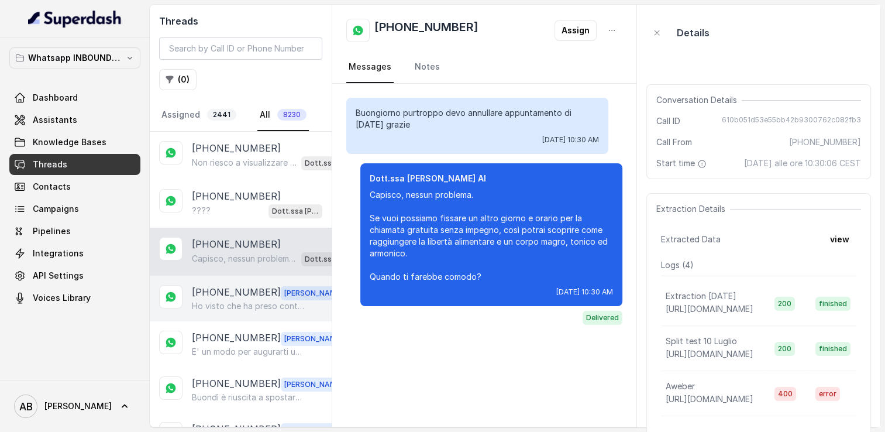
click at [241, 292] on p "[PHONE_NUMBER]" at bounding box center [236, 292] width 89 height 15
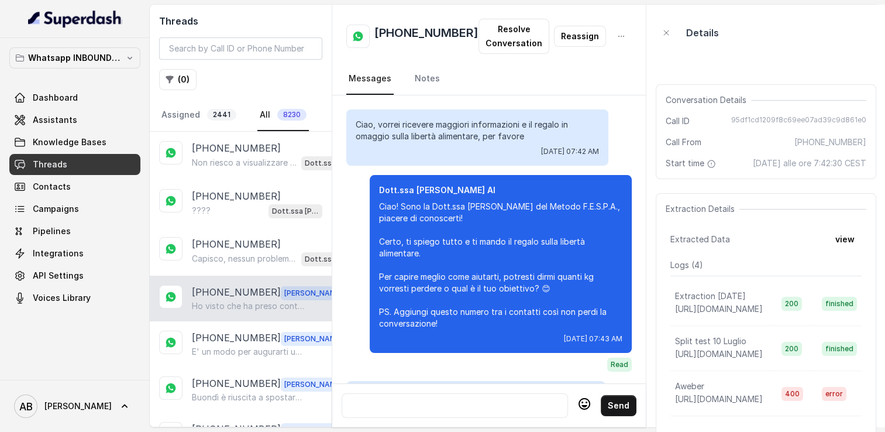
scroll to position [2315, 0]
